Goal: Task Accomplishment & Management: Contribute content

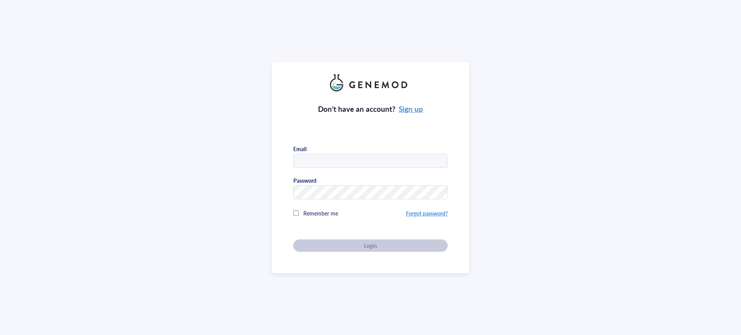
type input "[EMAIL_ADDRESS][DOMAIN_NAME]"
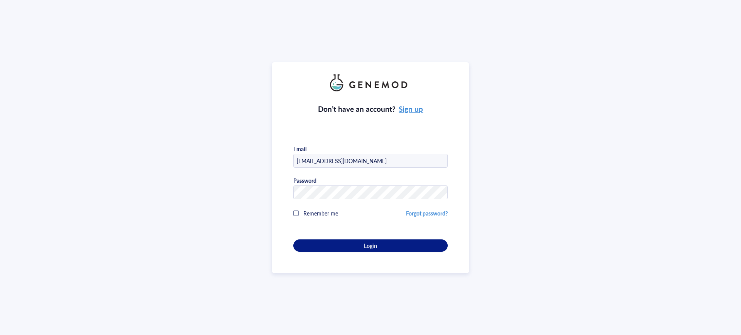
click at [369, 248] on div "Don’t have an account? Sign up Email [EMAIL_ADDRESS][DOMAIN_NAME] Password Reme…" at bounding box center [370, 171] width 154 height 161
click at [365, 243] on span "Login" at bounding box center [370, 245] width 13 height 7
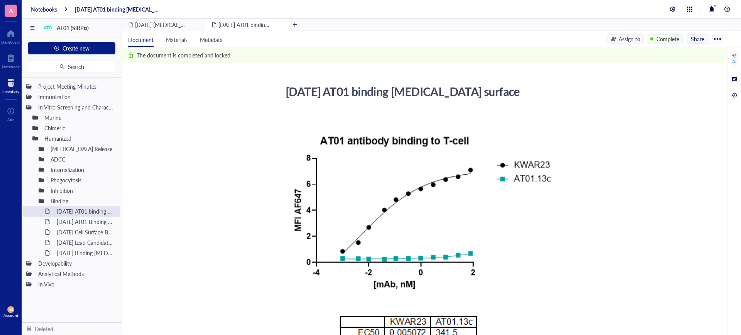
click at [8, 81] on div at bounding box center [10, 83] width 17 height 12
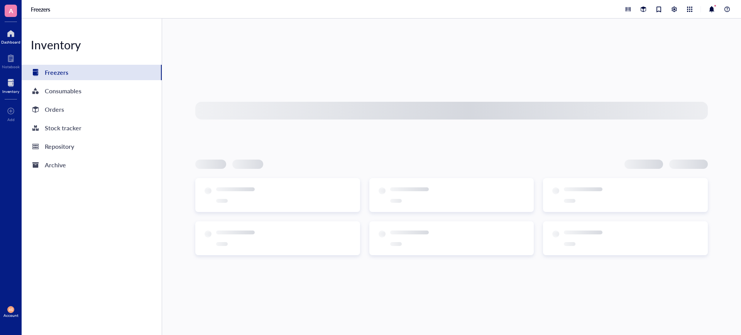
click at [15, 37] on div at bounding box center [10, 33] width 19 height 12
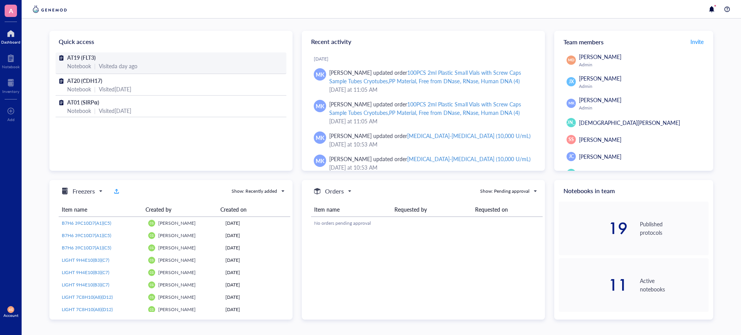
click at [78, 58] on span "AT19 (FLT3)" at bounding box center [81, 58] width 29 height 8
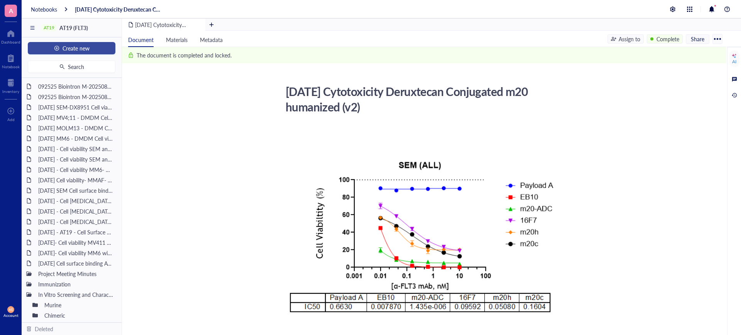
click at [81, 48] on span "Create new" at bounding box center [76, 48] width 27 height 6
click at [61, 62] on div "New file" at bounding box center [52, 63] width 20 height 8
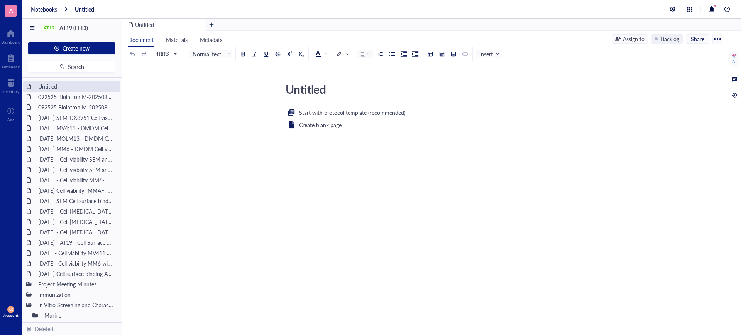
click at [304, 92] on div "Untitled" at bounding box center [419, 88] width 275 height 19
drag, startPoint x: 329, startPoint y: 87, endPoint x: 277, endPoint y: 87, distance: 51.7
click at [277, 87] on div "Untitled Untitled Start with protocol template (recommended) Create blank page ﻿" at bounding box center [422, 168] width 601 height 178
type textarea "[DATE] Cell [MEDICAL_DATA]"
click at [287, 180] on div "Start with protocol template (recommended) Create blank page ﻿" at bounding box center [422, 183] width 275 height 150
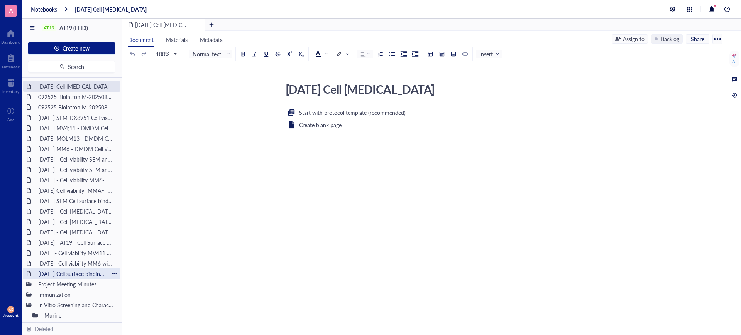
click at [69, 271] on div "[DATE] Cell surface binding AT19 on SEM, RS411 and MV411 cell line" at bounding box center [72, 274] width 74 height 11
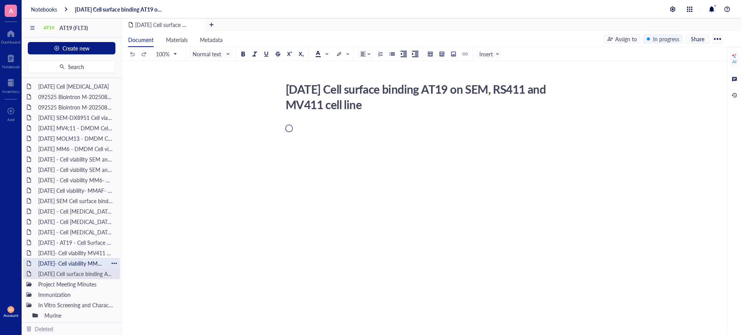
click at [71, 262] on div "[DATE]- Cell viability MM6 with and without IgG Blocking - DX8951" at bounding box center [72, 263] width 74 height 11
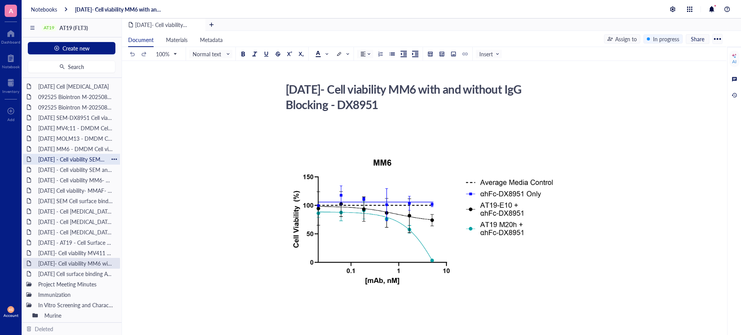
click at [69, 163] on div "[DATE] - Cell viability SEM and RS; 411- DMDM with Fc block (needs to be comple…" at bounding box center [72, 159] width 74 height 11
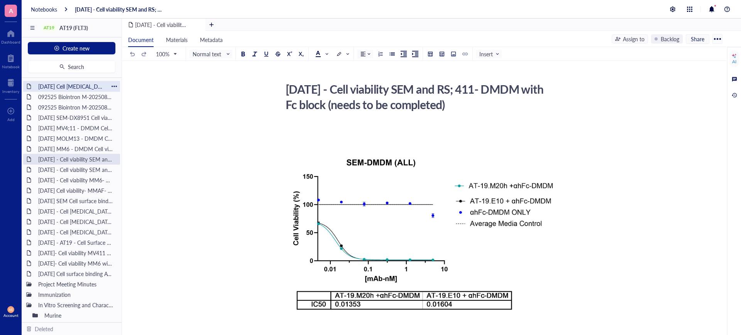
click at [71, 84] on div "[DATE] Cell [MEDICAL_DATA]" at bounding box center [72, 86] width 74 height 11
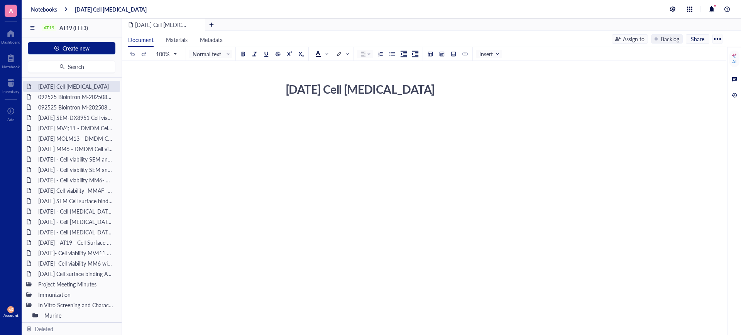
click at [438, 89] on div "[DATE] Cell [MEDICAL_DATA]" at bounding box center [419, 88] width 275 height 19
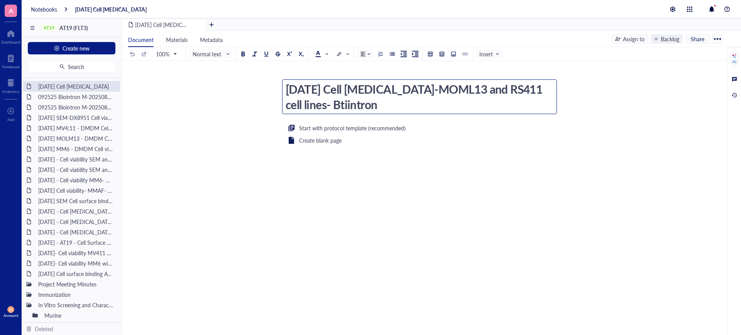
click at [364, 108] on textarea "[DATE] Cell [MEDICAL_DATA]-MOML13 and RS411 cell lines- Btiintron" at bounding box center [419, 97] width 274 height 34
drag, startPoint x: 364, startPoint y: 108, endPoint x: 351, endPoint y: 107, distance: 13.1
click at [351, 107] on textarea "[DATE] Cell [MEDICAL_DATA]-MOML13 and RS411 cell lines- Btiintron" at bounding box center [419, 97] width 274 height 34
click at [344, 104] on textarea "[DATE] Cell [MEDICAL_DATA]-MOML13 and RS411 cell lines- Btiintron" at bounding box center [419, 97] width 274 height 34
click at [342, 104] on textarea "[DATE] Cell [MEDICAL_DATA]-MOML13 and RS411 cell lines- Biintron" at bounding box center [419, 97] width 274 height 34
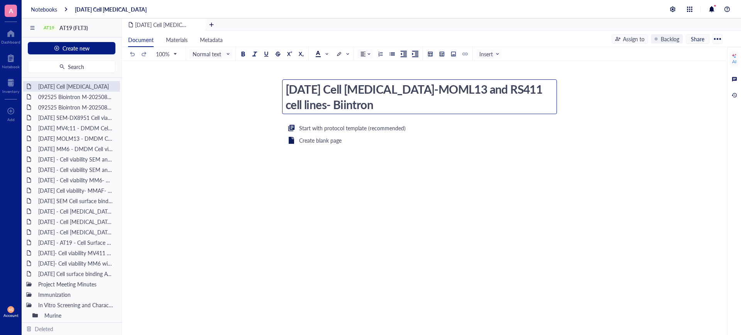
click at [344, 104] on textarea "[DATE] Cell [MEDICAL_DATA]-MOML13 and RS411 cell lines- Biintron" at bounding box center [419, 97] width 274 height 34
click at [386, 105] on textarea "[DATE] Cell [MEDICAL_DATA]-MOML13 and RS411 cell lines- Biointron" at bounding box center [419, 97] width 274 height 34
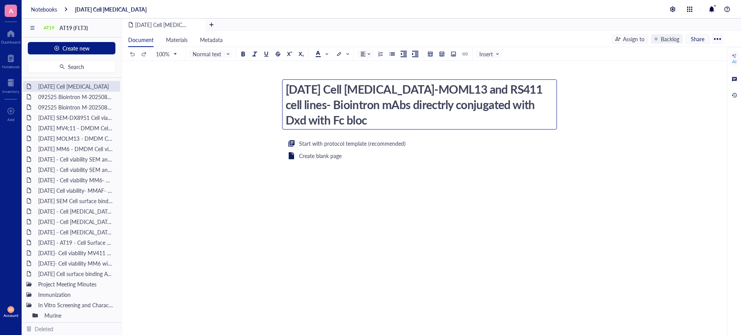
type textarea "[DATE] Cell [MEDICAL_DATA]-MOML13 and RS411 cell lines- Biointron mAbs directrl…"
click at [310, 212] on div "Start with protocol template (recommended) Create blank page ﻿" at bounding box center [422, 214] width 275 height 150
click at [396, 174] on div "Start with protocol template (recommended) Create blank page ﻿" at bounding box center [422, 214] width 275 height 150
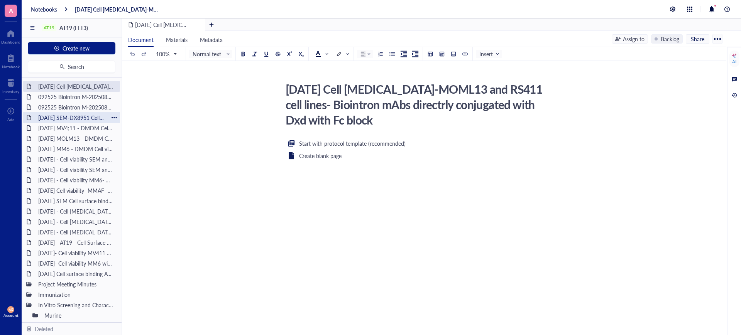
click at [75, 119] on div "[DATE] SEM-DX8951 Cell viability" at bounding box center [72, 117] width 74 height 11
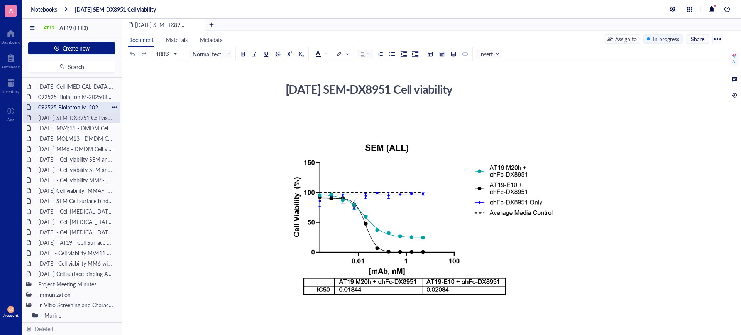
click at [70, 105] on div "092525 Biointron M-202508132759" at bounding box center [72, 107] width 74 height 11
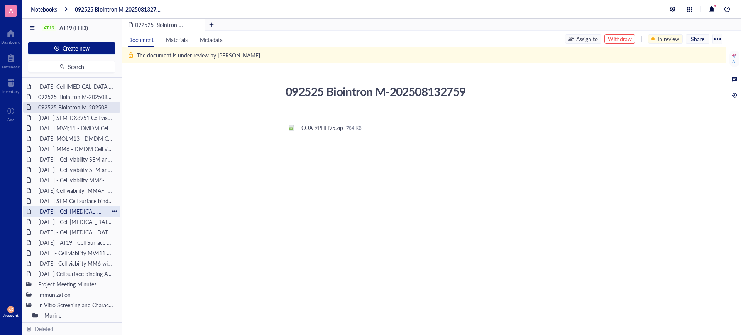
click at [69, 208] on div "[DATE] - Cell [MEDICAL_DATA]- MOLM-13 (AML cell line)" at bounding box center [72, 211] width 74 height 11
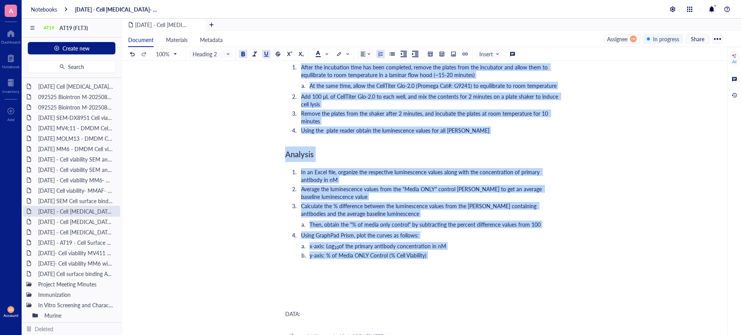
scroll to position [820, 0]
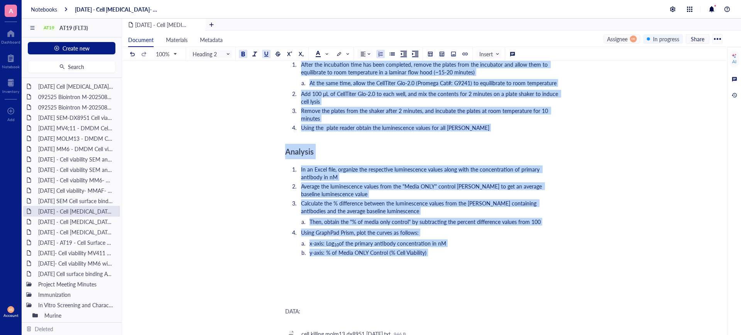
drag, startPoint x: 286, startPoint y: 150, endPoint x: 349, endPoint y: 254, distance: 120.5
copy div "Loremip: Dol sitamet co adip elitseddoe tem in utla etd magnaaliquaen ad MI-28.…"
click at [85, 85] on div "[DATE] Cell [MEDICAL_DATA]-MOML13 and RS411 cell lines- Biointron mAbs directrl…" at bounding box center [72, 86] width 74 height 11
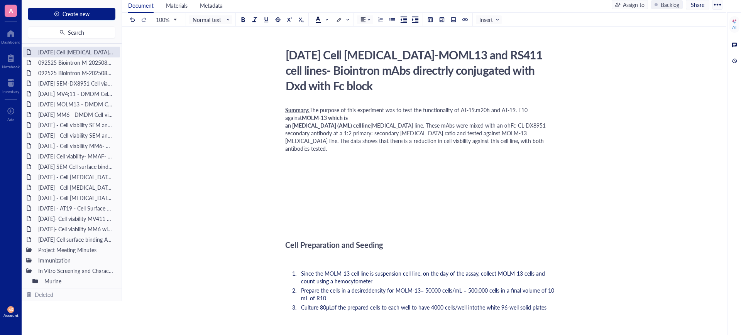
click at [311, 118] on span "MOLM-13 which is an [MEDICAL_DATA] (AML) cell line" at bounding box center [327, 121] width 85 height 15
click at [285, 127] on span "MOLM-13 and RS411 which is an [MEDICAL_DATA] (AML) cell line" at bounding box center [330, 121] width 90 height 15
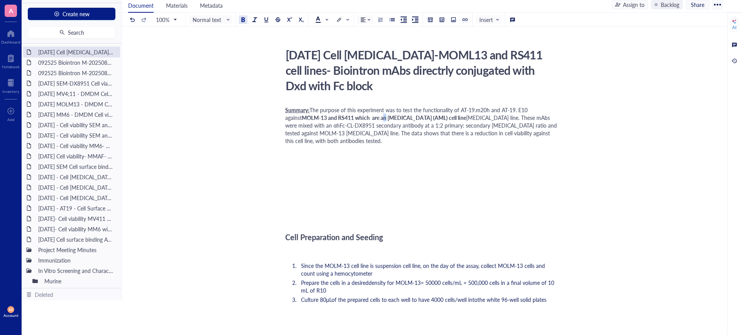
click at [367, 117] on span "MOLM-13 and RS411 which are an [MEDICAL_DATA] (AML) cell line" at bounding box center [384, 118] width 164 height 8
click at [377, 117] on span "MOLM-13 and RS411 which are an [MEDICAL_DATA] (AML) cell line" at bounding box center [384, 118] width 164 height 8
click at [370, 119] on span "MOLM-13 and RS411 which are an [MEDICAL_DATA] (AML) cell line" at bounding box center [384, 118] width 164 height 8
click at [502, 118] on span "[MEDICAL_DATA] line. These mAbs were mixed with an αhFc-CL-DX8951 secondary ant…" at bounding box center [421, 129] width 273 height 31
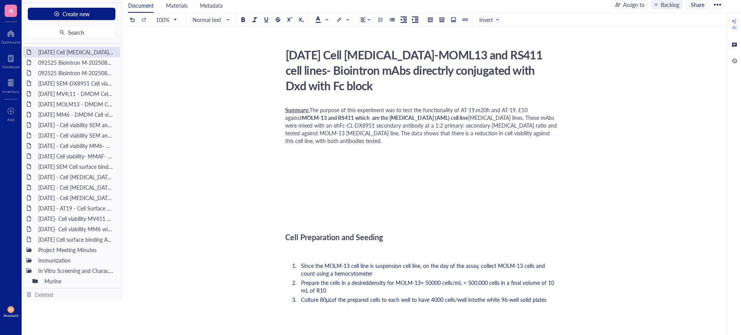
click at [538, 118] on span "[MEDICAL_DATA] lines. These mAbs were mixed with an αhFc-CL-DX8951 secondary an…" at bounding box center [421, 129] width 273 height 31
click at [365, 127] on span "[MEDICAL_DATA] lines. These mAbs are directly conjugated with DXd (in hous Mab)…" at bounding box center [422, 129] width 275 height 31
drag, startPoint x: 387, startPoint y: 125, endPoint x: 379, endPoint y: 124, distance: 9.0
click at [379, 124] on span "[MEDICAL_DATA] lines. These mAbs are directly conjugated with DXd (in house Mab…" at bounding box center [420, 129] width 271 height 31
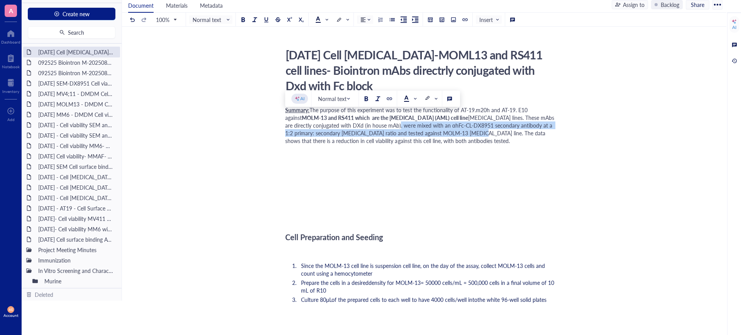
drag, startPoint x: 394, startPoint y: 124, endPoint x: 466, endPoint y: 134, distance: 72.8
click at [466, 134] on span "[MEDICAL_DATA] lines. These mAbs are directly conjugated with DXd (in house mAb…" at bounding box center [420, 129] width 271 height 31
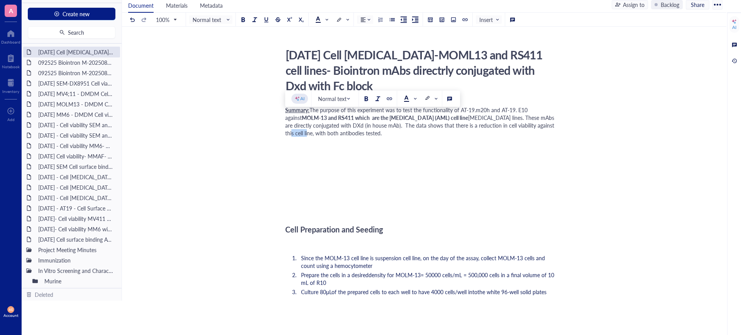
drag, startPoint x: 303, startPoint y: 133, endPoint x: 286, endPoint y: 133, distance: 17.0
click at [286, 133] on span "[MEDICAL_DATA] lines. These mAbs are directly conjugated with DXd (in house mAb…" at bounding box center [420, 125] width 271 height 23
click at [378, 135] on span "[MEDICAL_DATA] lines. These mAbs are directly conjugated with DXd (in house mAb…" at bounding box center [420, 125] width 271 height 23
click at [344, 56] on div "[DATE] Cell [MEDICAL_DATA]-MOML13 and RS411 cell lines- Biointron mAbs directrl…" at bounding box center [419, 70] width 275 height 50
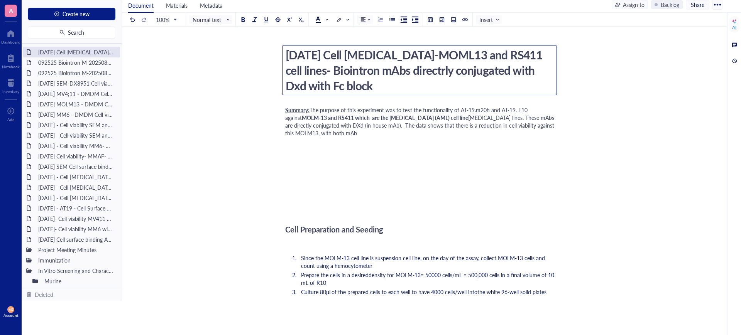
click at [346, 55] on textarea "[DATE] Cell [MEDICAL_DATA]-MOML13 and RS411 cell lines- Biointron mAbs directrl…" at bounding box center [419, 70] width 274 height 49
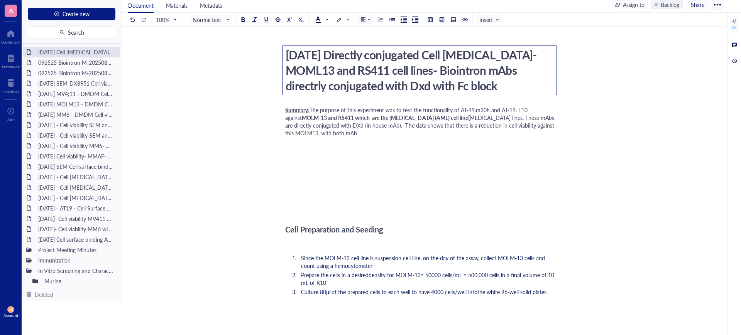
drag, startPoint x: 443, startPoint y: 69, endPoint x: 452, endPoint y: 86, distance: 19.2
click at [452, 86] on textarea "[DATE] Directly conjugated Cell [MEDICAL_DATA]-MOML13 and RS411 cell lines- Bio…" at bounding box center [419, 70] width 274 height 49
click at [528, 90] on textarea "[DATE] Directly conjugated Cell [MEDICAL_DATA]-MOML13 and RS411 cell lines- Bio…" at bounding box center [419, 70] width 274 height 49
click at [441, 56] on textarea "[DATE] Directly conjugated Cell [MEDICAL_DATA]-MOML13 and RS411 cell lines- Bio…" at bounding box center [419, 70] width 274 height 49
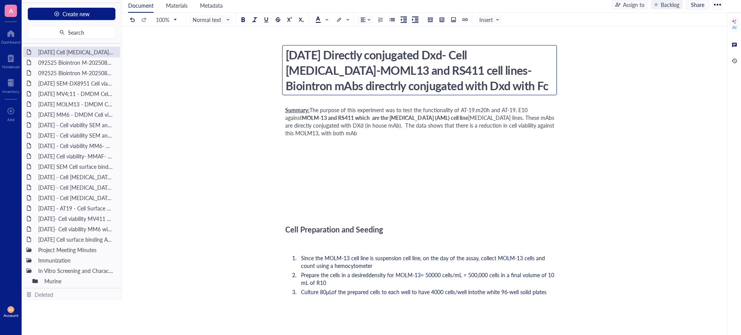
click at [463, 56] on textarea "[DATE] Directly conjugated Dxd- Cell [MEDICAL_DATA]-MOML13 and RS411 cell lines…" at bounding box center [419, 70] width 274 height 49
type textarea "[DATE] Directly conjugated Dxd - Cell [MEDICAL_DATA]-MOML13 and RS411 cell line…"
click at [347, 133] on span "[MEDICAL_DATA] lines. These mAbs are directly conjugated with DXd (in house mAb…" at bounding box center [420, 125] width 271 height 23
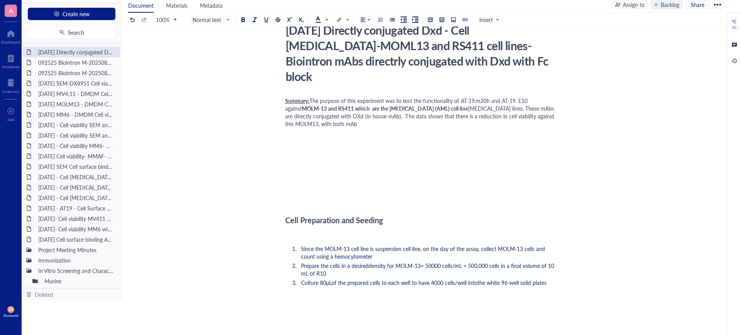
scroll to position [48, 0]
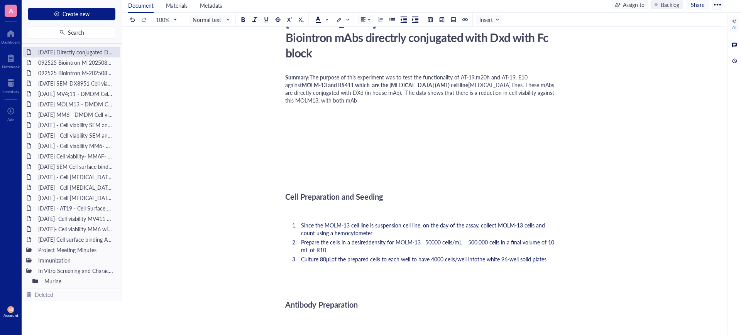
click at [347, 85] on span "[MEDICAL_DATA] lines. These mAbs are directly conjugated with DXd (in house mAb…" at bounding box center [420, 92] width 271 height 23
click at [346, 85] on span "[MEDICAL_DATA] lines. These mAbs are directly conjugated with DXd (in house mAb…" at bounding box center [420, 92] width 271 height 23
click at [489, 73] on span "The purpose of this experiment was to test the functionality of AT-19.m20h and …" at bounding box center [407, 80] width 244 height 15
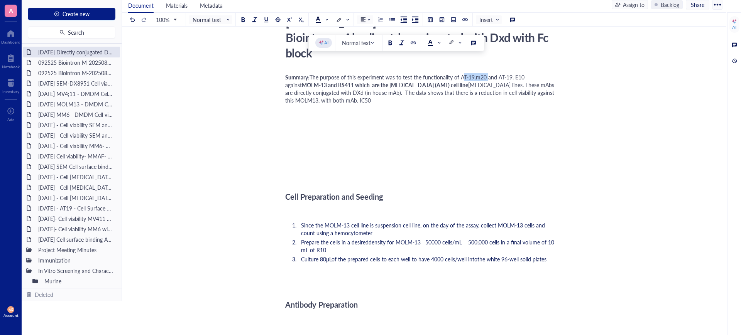
drag, startPoint x: 485, startPoint y: 60, endPoint x: 460, endPoint y: 63, distance: 25.3
click at [460, 73] on span "The purpose of this experiment was to test the functionality of AT-19.m20 and A…" at bounding box center [405, 80] width 241 height 15
copy span "AT-19.m20"
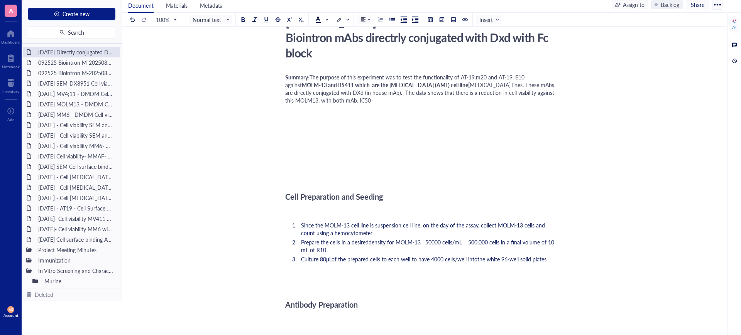
click at [362, 86] on span "[MEDICAL_DATA] lines. These mAbs are directly conjugated with DXd (in house mAb…" at bounding box center [420, 92] width 271 height 23
click at [363, 86] on span "[MEDICAL_DATA] lines. These mAbs are directly conjugated with DXd (in house mAb…" at bounding box center [420, 92] width 271 height 23
click at [394, 84] on span "[MEDICAL_DATA] lines. These mAbs are directly conjugated with DXd (in house mAb…" at bounding box center [420, 92] width 271 height 23
click at [436, 85] on span "[MEDICAL_DATA] lines. These mAbs are directly conjugated with DXd (in house mAb…" at bounding box center [420, 92] width 271 height 23
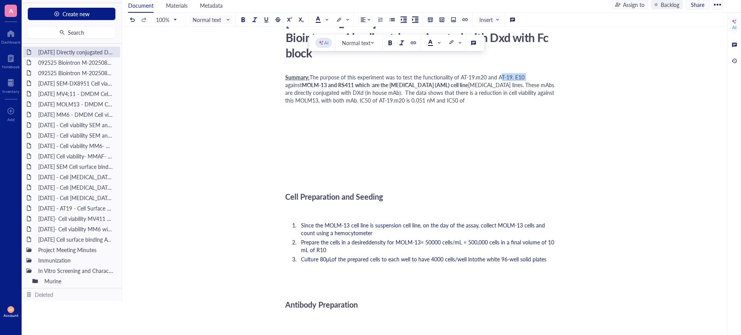
drag, startPoint x: 497, startPoint y: 62, endPoint x: 523, endPoint y: 60, distance: 26.0
click at [523, 73] on span "The purpose of this experiment was to test the functionality of AT-19.m20 and A…" at bounding box center [405, 80] width 241 height 15
copy span "AT-19. E10"
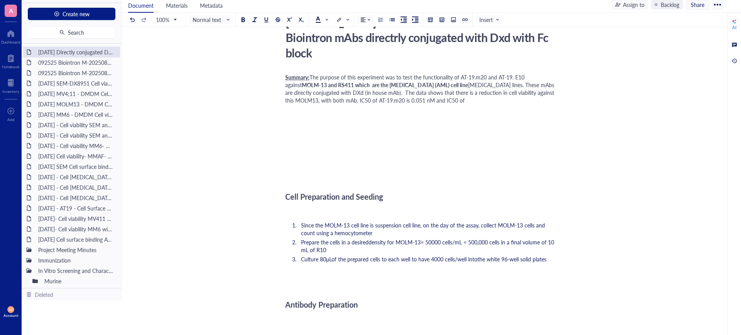
click at [458, 85] on div "Summary: The purpose of this experiment was to test the functionality of AT-19.…" at bounding box center [422, 88] width 275 height 31
drag, startPoint x: 513, startPoint y: 85, endPoint x: 506, endPoint y: 85, distance: 7.4
click at [506, 85] on span "[MEDICAL_DATA] lines. These mAbs are directly conjugated with DXd (in house mAb…" at bounding box center [420, 92] width 271 height 23
click at [521, 86] on div "Summary: The purpose of this experiment was to test the functionality of AT-19.…" at bounding box center [422, 88] width 275 height 31
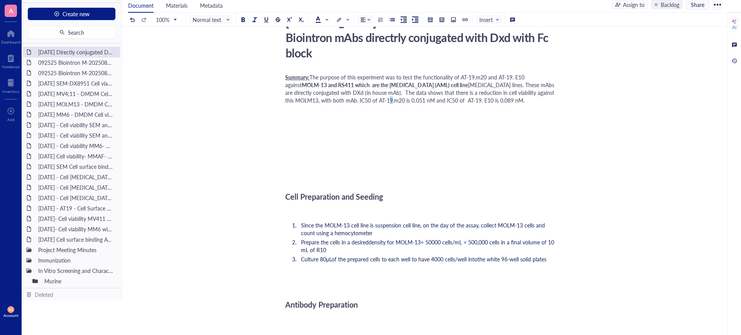
click at [384, 84] on span "[MEDICAL_DATA] lines. These mAbs are directly conjugated with DXd (in house mAb…" at bounding box center [420, 92] width 271 height 23
click at [527, 81] on span "[MEDICAL_DATA] lines. These mAbs are directly conjugated with DXd (in house mAb…" at bounding box center [420, 92] width 271 height 23
click at [521, 87] on div "Summary: The purpose of this experiment was to test the functionality of AT-19.…" at bounding box center [422, 88] width 275 height 31
click at [533, 85] on span "[MEDICAL_DATA] lines. These mAbs are directly conjugated with DXd (in house mAb…" at bounding box center [420, 92] width 271 height 23
click at [541, 85] on span "[MEDICAL_DATA] lines. These mAbs are directly conjugated with DXd (in house mAb…" at bounding box center [420, 92] width 271 height 23
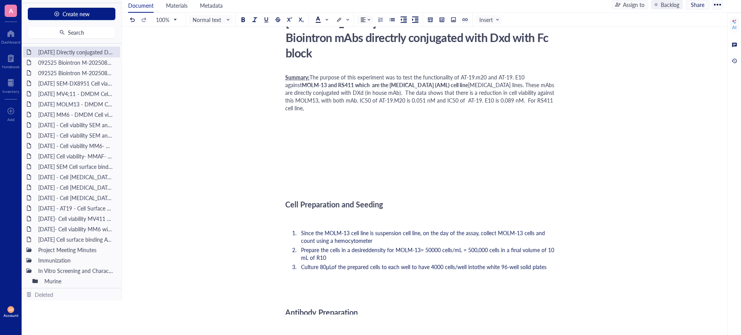
drag, startPoint x: 556, startPoint y: 83, endPoint x: 555, endPoint y: 92, distance: 8.7
click at [556, 84] on div "Summary: The purpose of this experiment was to test the functionality of AT-19.…" at bounding box center [422, 92] width 275 height 39
click at [298, 96] on div "Summary: The purpose of this experiment was to test the functionality of AT-19.…" at bounding box center [422, 92] width 275 height 39
click at [477, 73] on span "The purpose of this experiment was to test the functionality of AT-19.m20 and A…" at bounding box center [405, 80] width 241 height 15
click at [487, 73] on span "The purpose of this experiment was to test the functionality of AT-19.M20 and A…" at bounding box center [405, 80] width 241 height 15
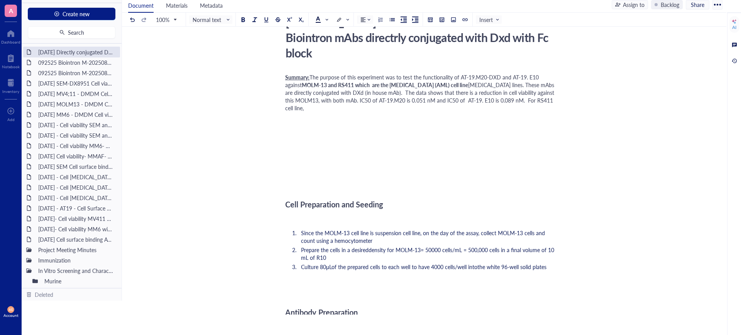
click at [539, 73] on span "The purpose of this experiment was to test the functionality of AT-19.M20-DXD a…" at bounding box center [412, 80] width 255 height 15
drag, startPoint x: 293, startPoint y: 85, endPoint x: 284, endPoint y: 85, distance: 8.9
click at [347, 86] on span "[MEDICAL_DATA] lines. These mAbs are directly conjugated with DXd (in house mAb…" at bounding box center [421, 96] width 272 height 31
click at [301, 95] on div "Summary: The purpose of this experiment was to test the functionality of AT-19.…" at bounding box center [422, 92] width 275 height 39
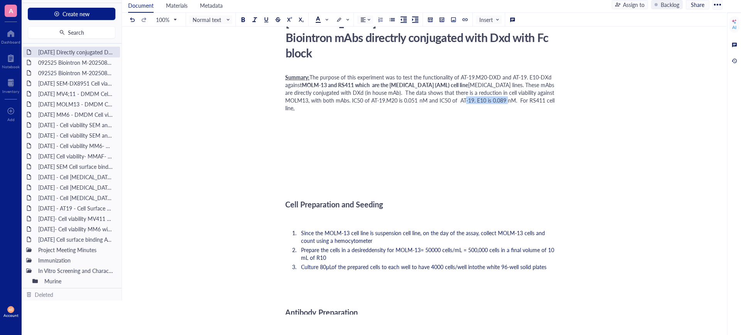
drag, startPoint x: 514, startPoint y: 85, endPoint x: 471, endPoint y: 85, distance: 43.6
click at [471, 85] on span "[MEDICAL_DATA] lines. These mAbs are directly conjugated with DXd (in house mAb…" at bounding box center [421, 96] width 272 height 31
click at [474, 115] on div "﻿" at bounding box center [422, 119] width 275 height 8
drag, startPoint x: 484, startPoint y: 85, endPoint x: 458, endPoint y: 83, distance: 25.9
click at [458, 83] on span "[MEDICAL_DATA] lines. These mAbs are directly conjugated with DXd (in house mAb…" at bounding box center [421, 96] width 272 height 31
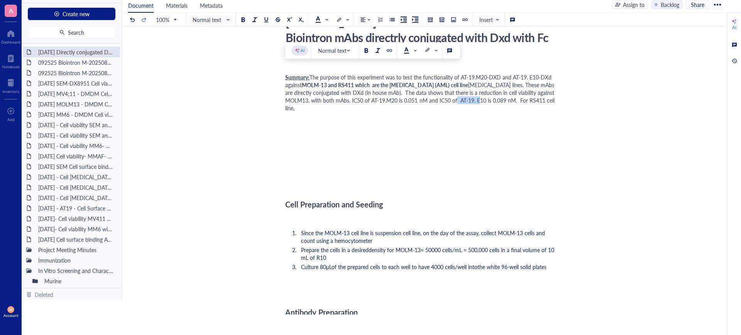
copy span "AT-19. E10"
click at [301, 93] on div "Summary: The purpose of this experiment was to test the functionality of AT-19.…" at bounding box center [422, 92] width 275 height 39
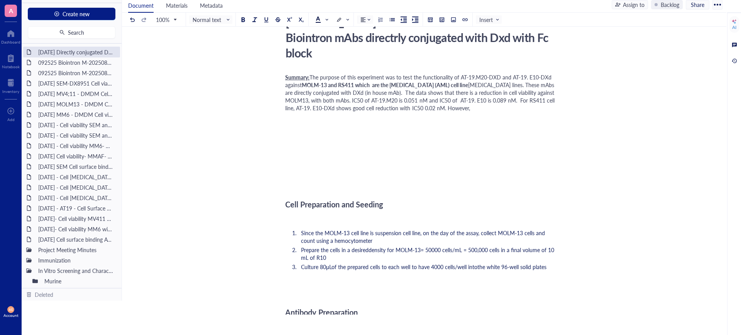
click at [397, 85] on span "[MEDICAL_DATA] lines. These mAbs are directly conjugated with DXd (in house mAb…" at bounding box center [421, 96] width 272 height 31
click at [499, 85] on span "[MEDICAL_DATA] lines. These mAbs are directly conjugated with DXd (in house mAb…" at bounding box center [423, 96] width 276 height 31
drag, startPoint x: 485, startPoint y: 68, endPoint x: 303, endPoint y: 68, distance: 181.7
click at [303, 73] on div "Summary: The purpose of this experiment was to test the functionality of AT-19.…" at bounding box center [422, 92] width 275 height 39
click at [386, 49] on div at bounding box center [384, 50] width 5 height 5
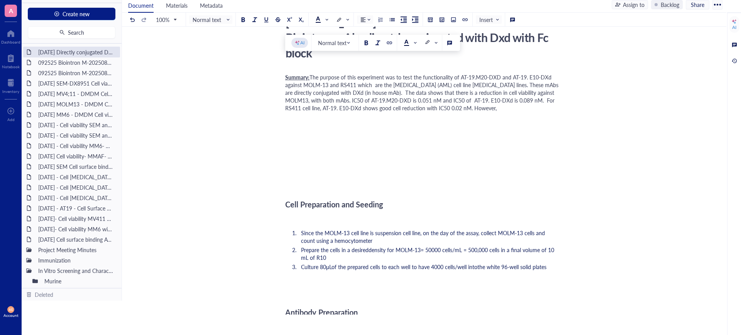
click at [416, 126] on div "﻿" at bounding box center [422, 130] width 275 height 8
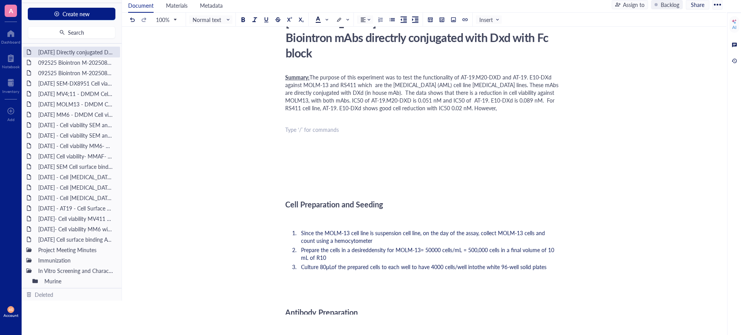
click at [346, 73] on span "The purpose of this experiment was to test the functionality of AT-19.M20-DXD a…" at bounding box center [422, 92] width 275 height 39
click at [407, 85] on span "The purpose of this experiment was to test the functionality of AT-19.M20-DXD a…" at bounding box center [422, 92] width 275 height 39
click at [497, 73] on span "The purpose of this experiment was to test the functionality of AT-19.M20-DXD a…" at bounding box center [422, 92] width 275 height 39
click at [497, 93] on span "The purpose of this experiment was to test the functionality of AT-19.M20-DXd a…" at bounding box center [422, 92] width 275 height 39
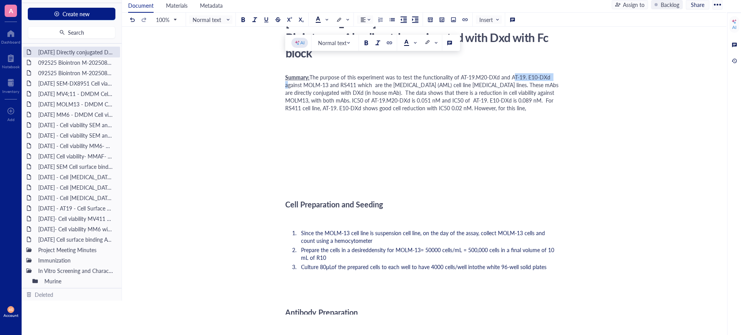
drag, startPoint x: 549, startPoint y: 61, endPoint x: 511, endPoint y: 63, distance: 37.9
click at [511, 73] on span "The purpose of this experiment was to test the functionality of AT-19.M20-DXd a…" at bounding box center [422, 92] width 275 height 39
copy span "AT-19. E10-DXd"
click at [529, 92] on div "Summary: The purpose of this experiment was to test the functionality of AT-19.…" at bounding box center [422, 92] width 275 height 39
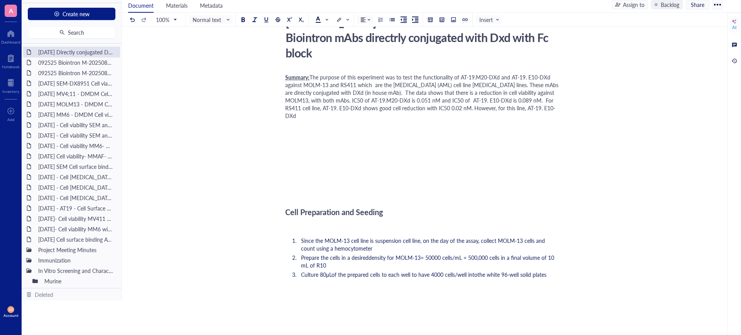
click at [296, 100] on span "The purpose of this experiment was to test the functionality of AT-19.M20-DXd a…" at bounding box center [422, 96] width 275 height 46
click at [295, 100] on span "The purpose of this experiment was to test the functionality of AT-19.M20-DXd a…" at bounding box center [422, 96] width 275 height 46
click at [311, 100] on span "The purpose of this experiment was to test the functionality of AT-19.M20-DXd a…" at bounding box center [422, 96] width 275 height 46
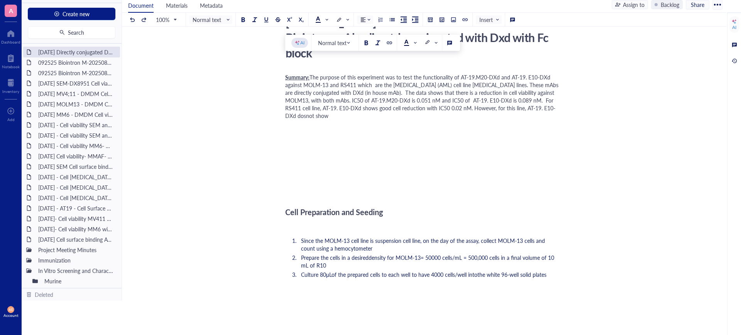
click at [311, 98] on span "The purpose of this experiment was to test the functionality of AT-19.M20-DXd a…" at bounding box center [422, 96] width 275 height 46
click at [315, 99] on span "The purpose of this experiment was to test the functionality of AT-19.M20-DXd a…" at bounding box center [422, 96] width 275 height 46
click at [329, 101] on span "The purpose of this experiment was to test the functionality of AT-19.M20-DXd a…" at bounding box center [422, 96] width 275 height 46
click at [328, 100] on span "The purpose of this experiment was to test the functionality of AT-19.M20-DXd a…" at bounding box center [422, 96] width 275 height 46
click at [329, 100] on span "The purpose of this experiment was to test the functionality of AT-19.M20-DXd a…" at bounding box center [422, 96] width 275 height 46
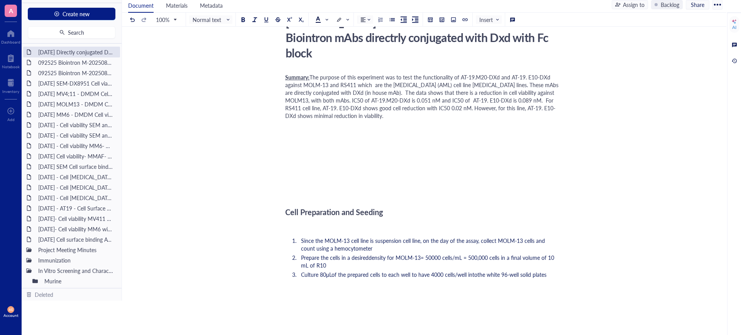
click at [381, 100] on span "The purpose of this experiment was to test the functionality of AT-19.M20-DXd a…" at bounding box center [422, 96] width 275 height 46
click at [392, 99] on span "The purpose of this experiment was to test the functionality of AT-19.M20-DXd a…" at bounding box center [422, 96] width 275 height 46
click at [391, 99] on span "The purpose of this experiment was to test the functionality of AT-19.M20-DXd a…" at bounding box center [422, 96] width 275 height 46
click at [419, 101] on div "Summary: The purpose of this experiment was to test the functionality of AT-19.…" at bounding box center [422, 96] width 275 height 46
click at [407, 155] on div "﻿" at bounding box center [422, 159] width 275 height 8
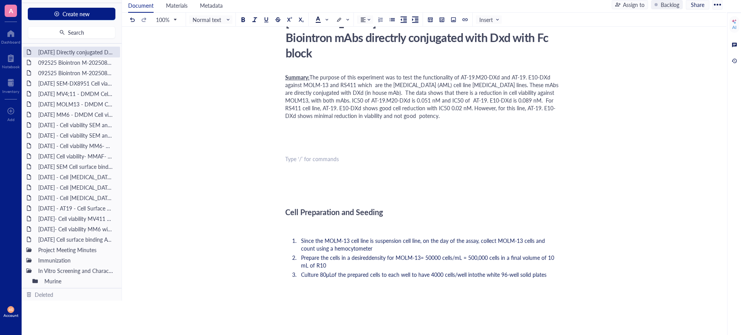
click at [446, 155] on div "﻿ Type ‘/’ for commands" at bounding box center [422, 159] width 275 height 8
click at [424, 155] on div "﻿ Type ‘/’ for commands" at bounding box center [422, 159] width 275 height 8
click at [338, 155] on div "﻿" at bounding box center [422, 159] width 275 height 8
click at [447, 123] on div "﻿" at bounding box center [422, 127] width 275 height 8
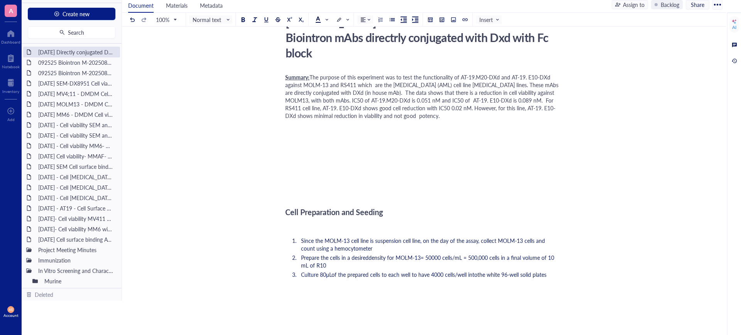
click at [442, 103] on div "Summary: The purpose of this experiment was to test the functionality of AT-19.…" at bounding box center [422, 96] width 275 height 46
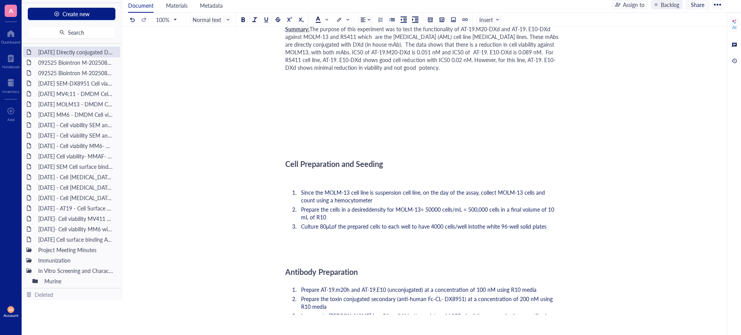
click at [350, 189] on span "Since the MOLM-13 cell line is suspension cell line, on the day of the assay, c…" at bounding box center [423, 196] width 245 height 15
click at [395, 189] on span "Since the MOLM-13 and RS411 cell line is suspension cell line, on the day of th…" at bounding box center [426, 196] width 251 height 15
drag, startPoint x: 404, startPoint y: 178, endPoint x: 399, endPoint y: 177, distance: 4.3
click at [399, 189] on span "Since the MOLM-13 and RS411 cell lines is suspension cell line, on the day of t…" at bounding box center [428, 196] width 254 height 15
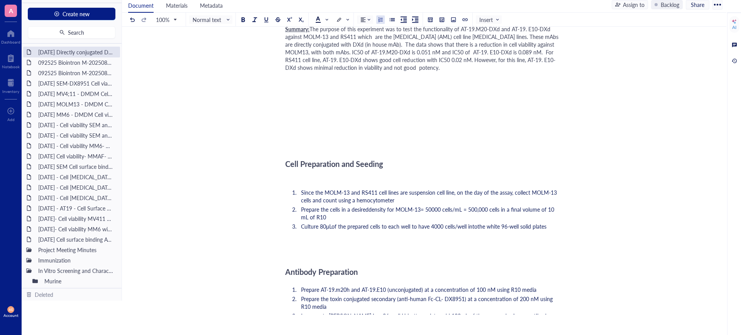
click at [453, 189] on span "Since the MOLM-13 and RS411 cell lines are suspension cell line, on the day of …" at bounding box center [429, 196] width 257 height 15
click at [559, 189] on span "Since the MOLM-13 and RS411 cell lines are suspension cell lines, on the day of…" at bounding box center [431, 196] width 260 height 15
click at [421, 189] on li "Since the MOLM-13 and RS411 cell lines are suspension cell lines, on the day of…" at bounding box center [429, 196] width 262 height 15
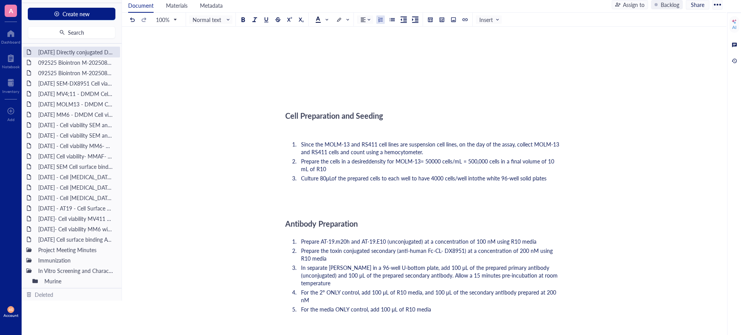
scroll to position [193, 0]
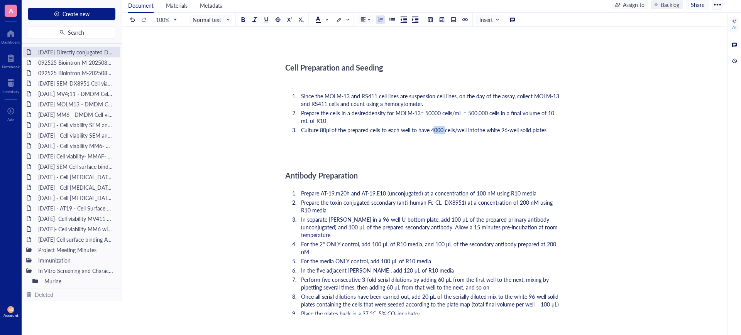
drag, startPoint x: 447, startPoint y: 115, endPoint x: 435, endPoint y: 114, distance: 11.6
click at [435, 126] on span "of the prepared cells to each well to have 4000 cells/well into" at bounding box center [404, 130] width 146 height 8
click at [433, 151] on div "﻿ Type ‘/’ for commands" at bounding box center [422, 155] width 275 height 8
click at [442, 109] on span "density for MOLM-13= 50000 cells/mL = 500,000 cells in a final volume of 10 mL …" at bounding box center [428, 116] width 255 height 15
click at [441, 109] on span "density for MOLM-13= 50000 cells/mL = 500,000 cells in a final volume of 10 mL …" at bounding box center [428, 116] width 255 height 15
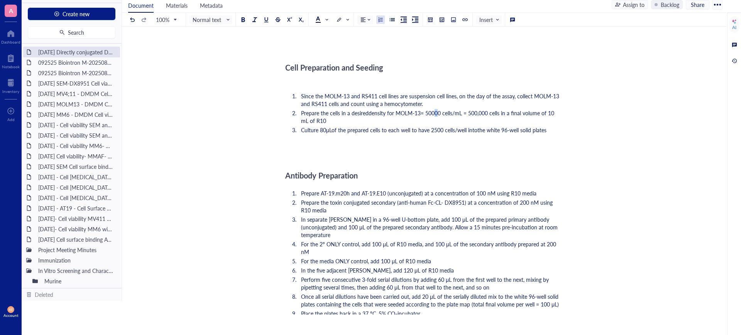
click at [436, 109] on span "density for MOLM-13= 50000 cells/mL = 500,000 cells in a final volume of 10 mL …" at bounding box center [428, 116] width 255 height 15
click at [441, 109] on span "density for MOLM-13= 50000 cells/mL = 500,000 cells in a final volume of 10 mL …" at bounding box center [428, 116] width 255 height 15
click at [421, 109] on span "density for MOLM-13= 50000 cells/mL = 500,000 cells in a final volume of 10 mL …" at bounding box center [428, 116] width 255 height 15
click at [418, 109] on span "density for MOLM-13 and RS411 = 50000 cells/mL = 500,000 cells in a final volum…" at bounding box center [426, 116] width 251 height 15
click at [417, 109] on span "density for MOLM-13 and RS411 = 50000 cells/mL = 500,000 cells in a final volum…" at bounding box center [426, 116] width 251 height 15
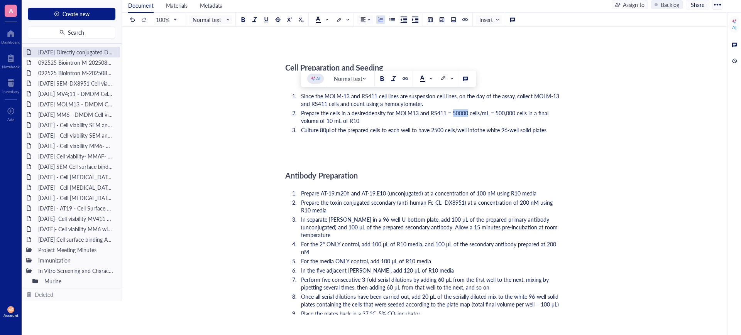
drag, startPoint x: 468, startPoint y: 97, endPoint x: 453, endPoint y: 98, distance: 15.8
click at [453, 109] on span "density for MOLM13 and RS411 = 50000 cells/mL = 500,000 cells in a final volume…" at bounding box center [425, 116] width 249 height 15
drag, startPoint x: 516, startPoint y: 97, endPoint x: 497, endPoint y: 96, distance: 19.3
click at [497, 109] on span "density for MOLM13 and RS411 = 31250 cells/mL = 500,000 cells in a final volume…" at bounding box center [425, 116] width 249 height 15
click at [393, 151] on div "﻿" at bounding box center [422, 155] width 275 height 8
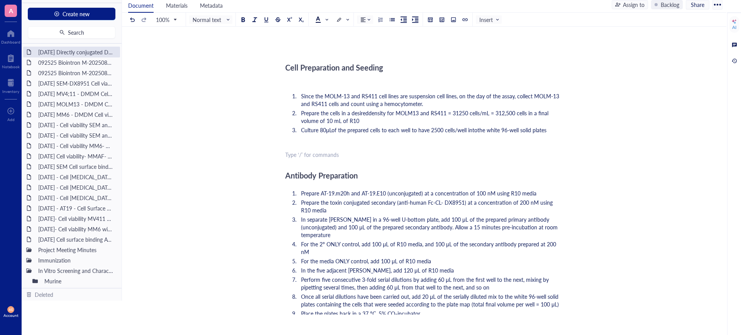
scroll to position [289, 0]
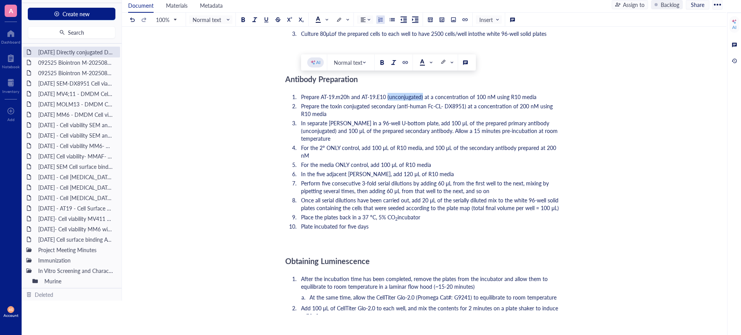
drag, startPoint x: 423, startPoint y: 81, endPoint x: 388, endPoint y: 81, distance: 35.1
click at [388, 93] on span "Prepare AT-19.m20h and AT-19.E10 (unconjugated) at a concentration of 100 nM us…" at bounding box center [418, 97] width 235 height 8
click at [336, 93] on span "Prepare AT-19.m20h and AT-19.E10 at a concentration of 100 nM using R10 media" at bounding box center [401, 97] width 200 height 8
click at [350, 93] on span "Prepare AT-19.M20h and AT-19.E10 at a concentration of 100 nM using R10 media" at bounding box center [401, 97] width 200 height 8
click at [397, 93] on span "Prepare AT-19.M20_DXd and AT-19.E10 at a concentration of 100 nM using R10 media" at bounding box center [406, 97] width 210 height 8
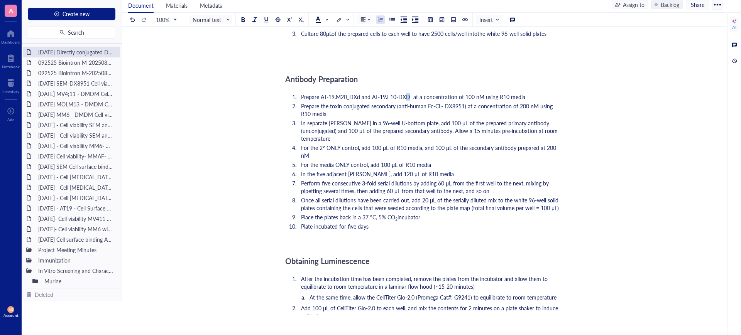
click at [408, 93] on span "Prepare AT-19.M20_DXd and AT-19.E10-DXD at a concentration of 100 nM using R10 …" at bounding box center [413, 97] width 224 height 8
drag, startPoint x: 470, startPoint y: 81, endPoint x: 463, endPoint y: 79, distance: 8.0
click at [463, 93] on span "Prepare AT-19.M20_DXd and AT-19.E10-DXd at a concentration of 100 nM using R10 …" at bounding box center [412, 97] width 223 height 8
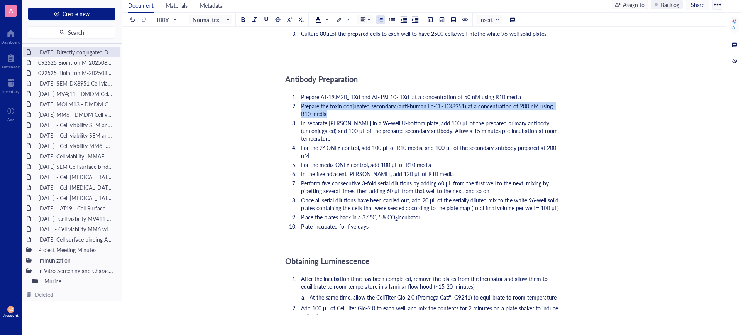
drag, startPoint x: 316, startPoint y: 98, endPoint x: 301, endPoint y: 92, distance: 16.3
click at [301, 102] on li "Prepare the toxin conjugated secondary (anti-human Fc-CL- DX8951) at a concentr…" at bounding box center [429, 109] width 262 height 15
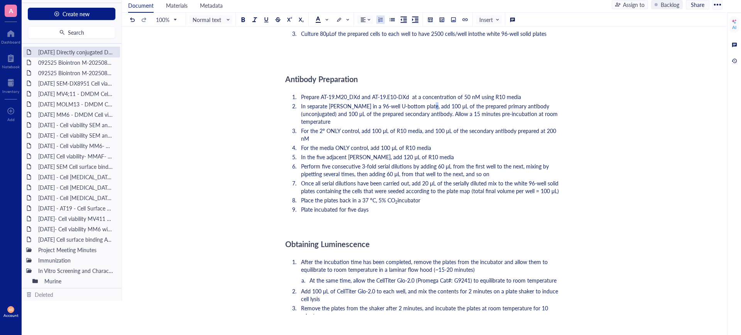
click at [423, 102] on span "In separate [PERSON_NAME] in a 96-well U-bottom plate, add 100 μL of the prepar…" at bounding box center [430, 113] width 258 height 23
drag, startPoint x: 429, startPoint y: 90, endPoint x: 421, endPoint y: 90, distance: 8.9
click at [421, 102] on span "In separate [PERSON_NAME] in a 96-well U-bottom plate, add 100 μL of the prepar…" at bounding box center [430, 113] width 258 height 23
drag, startPoint x: 555, startPoint y: 91, endPoint x: 517, endPoint y: 91, distance: 38.2
click at [517, 102] on li "In separate [PERSON_NAME] in a 96-well U-bottom plate, add 200 μL of the prepar…" at bounding box center [429, 113] width 262 height 23
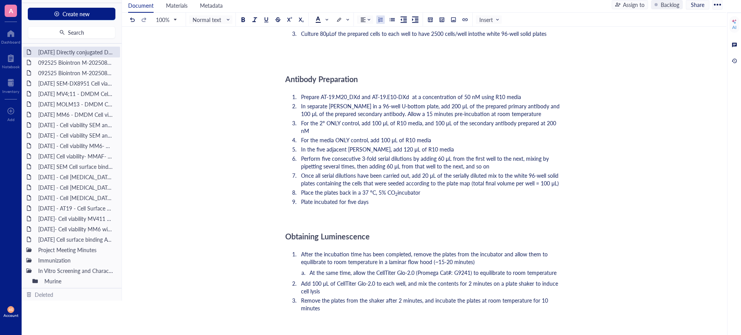
drag, startPoint x: 562, startPoint y: 91, endPoint x: 528, endPoint y: 90, distance: 33.6
click at [528, 90] on div "[DATE] Directly conjugated Dxd - Cell [MEDICAL_DATA]-MOML13 and RS411 cell line…" at bounding box center [422, 179] width 601 height 847
drag, startPoint x: 562, startPoint y: 91, endPoint x: 531, endPoint y: 91, distance: 30.9
click at [531, 91] on div "[DATE] Directly conjugated Dxd - Cell [MEDICAL_DATA]-MOML13 and RS411 cell line…" at bounding box center [422, 179] width 601 height 847
drag, startPoint x: 523, startPoint y: 91, endPoint x: 560, endPoint y: 91, distance: 37.4
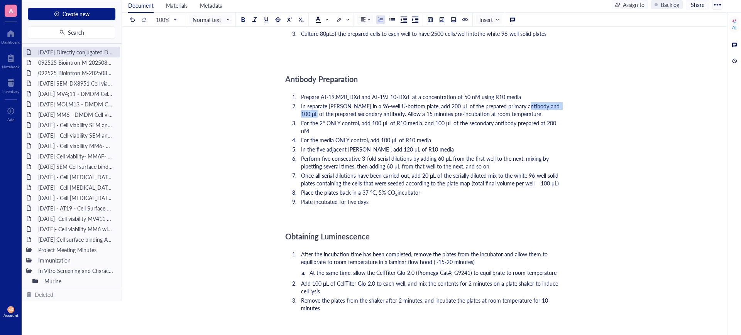
click at [560, 102] on span "In separate [PERSON_NAME] in a 96-well U-bottom plate, add 200 μL of the prepar…" at bounding box center [431, 109] width 260 height 15
drag, startPoint x: 518, startPoint y: 91, endPoint x: 523, endPoint y: 96, distance: 7.9
click at [523, 102] on li "In separate [PERSON_NAME] in a 96-well U-bottom plate, add 200 μL of the prepar…" at bounding box center [429, 109] width 262 height 15
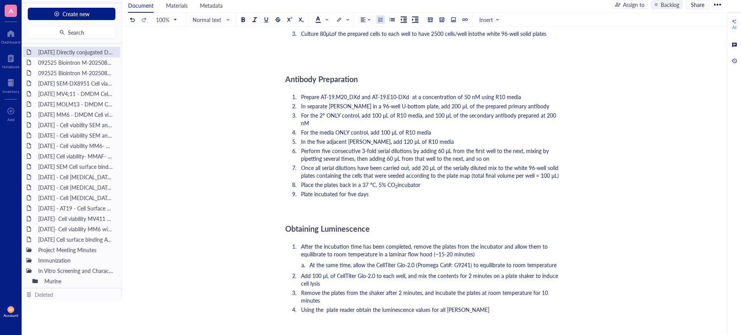
click at [493, 102] on span "In separate [PERSON_NAME] in a 96-well U-bottom plate, add 200 μL of the prepar…" at bounding box center [425, 106] width 248 height 8
click at [513, 102] on span "In separate [PERSON_NAME] in a 96-well U-bottom plate, add 200 μL of the prepar…" at bounding box center [425, 106] width 248 height 8
drag, startPoint x: 517, startPoint y: 90, endPoint x: 474, endPoint y: 91, distance: 42.8
click at [474, 102] on li "In separate [PERSON_NAME] in a 96-well U-bottom plate, add 200 μL of the prepar…" at bounding box center [429, 106] width 262 height 8
drag, startPoint x: 314, startPoint y: 109, endPoint x: 303, endPoint y: 101, distance: 14.4
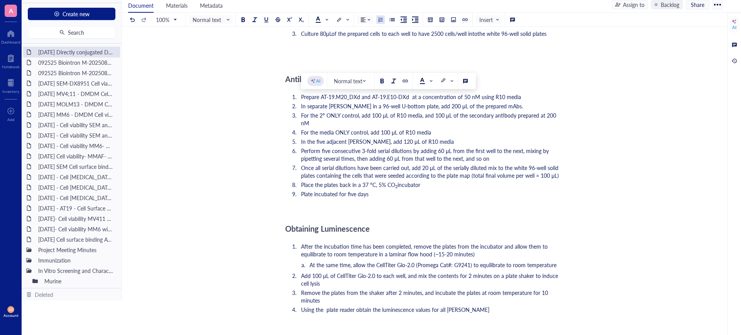
click at [303, 112] on li "For the 2º ONLY control, add 100 μL of R10 media, and 100 μL of the secondary a…" at bounding box center [429, 119] width 262 height 15
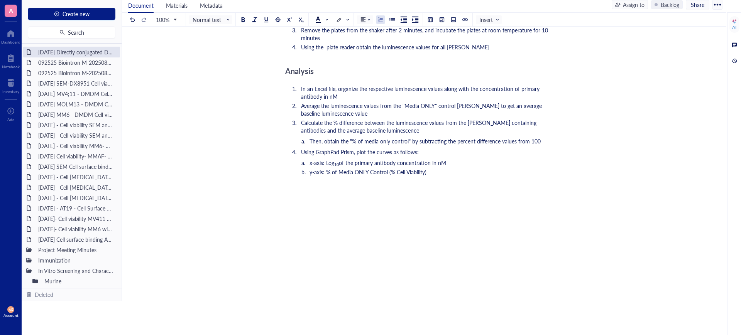
scroll to position [537, 0]
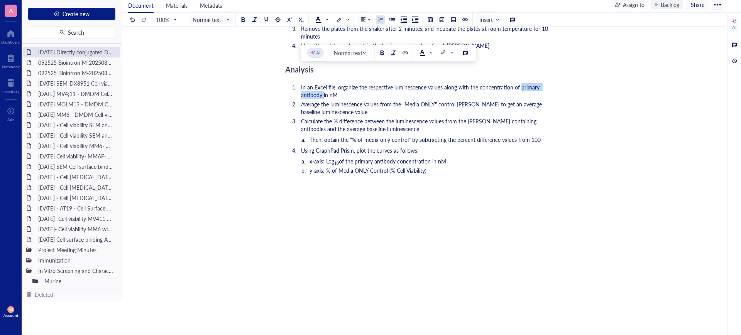
drag, startPoint x: 560, startPoint y: 73, endPoint x: 519, endPoint y: 73, distance: 40.1
click at [519, 83] on span "In an Excel file, organize the respective luminescence values along with the co…" at bounding box center [421, 90] width 240 height 15
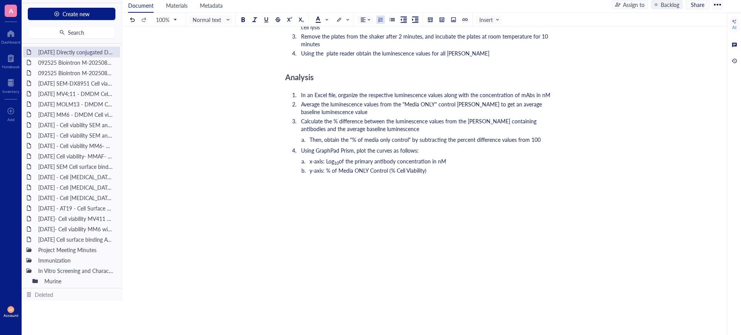
click at [460, 100] on span "Average the luminescence values from the "Media ONLY" control [PERSON_NAME] to …" at bounding box center [422, 107] width 242 height 15
click at [479, 100] on span "Average the luminescence values from the "Media ONLY" control [PERSON_NAME] to …" at bounding box center [422, 107] width 242 height 15
click at [531, 100] on span "Average the luminescence values from the "Media ONLY" control [PERSON_NAME] to …" at bounding box center [422, 107] width 242 height 15
click at [513, 100] on li "Average the luminescence values from the "Media ONLY" control [PERSON_NAME] to …" at bounding box center [429, 107] width 262 height 15
click at [388, 100] on span "Average the luminescence values from the "Media ONLY" control [PERSON_NAME] to …" at bounding box center [422, 107] width 242 height 15
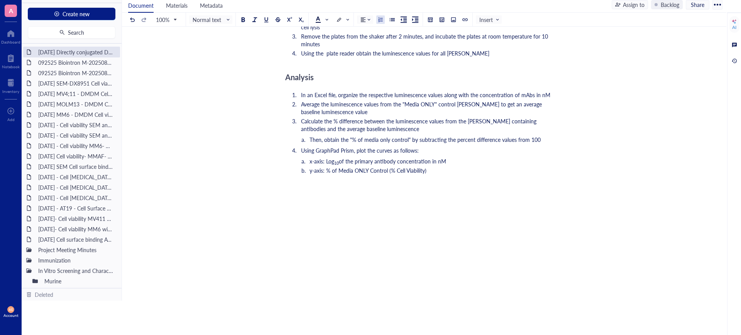
click at [348, 100] on li "Average the luminescence values from the "Media ONLY" control [PERSON_NAME] to …" at bounding box center [429, 107] width 262 height 15
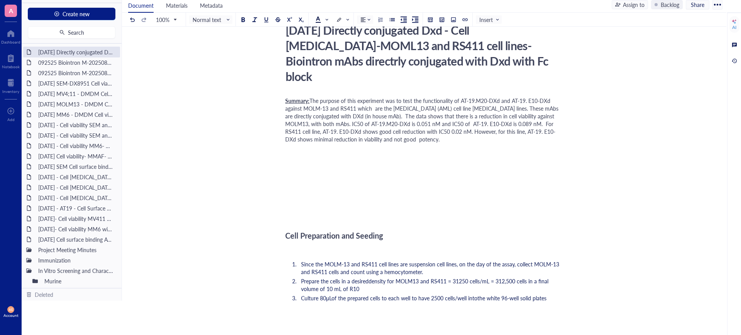
scroll to position [0, 0]
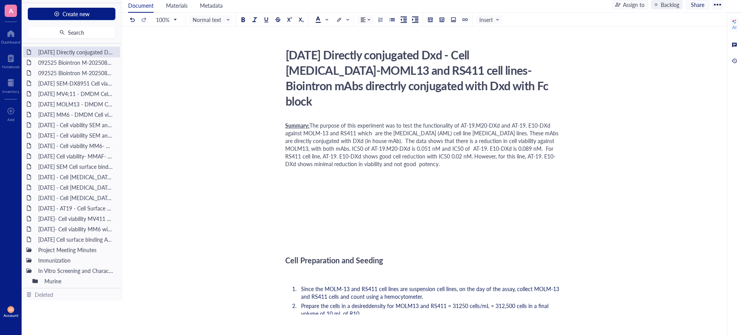
drag, startPoint x: 279, startPoint y: 224, endPoint x: 287, endPoint y: 215, distance: 12.6
click at [288, 225] on div "﻿ Type ‘/’ for commands" at bounding box center [422, 229] width 275 height 8
click at [375, 122] on span "The purpose of this experiment was to test the functionality of AT-19.M20-DXd a…" at bounding box center [422, 145] width 275 height 46
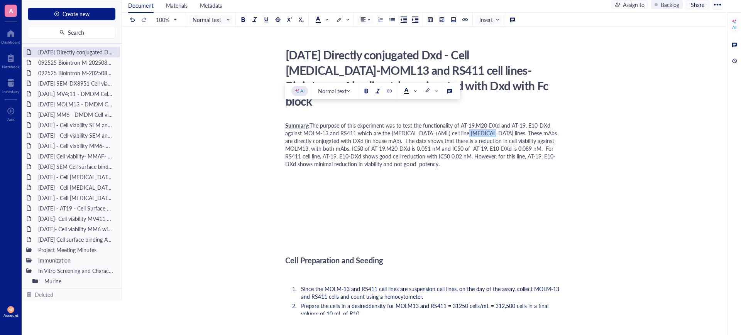
drag, startPoint x: 482, startPoint y: 117, endPoint x: 464, endPoint y: 117, distance: 17.8
click at [464, 122] on span "The purpose of this experiment was to test the functionality of AT-19.M20-DXd a…" at bounding box center [421, 145] width 273 height 46
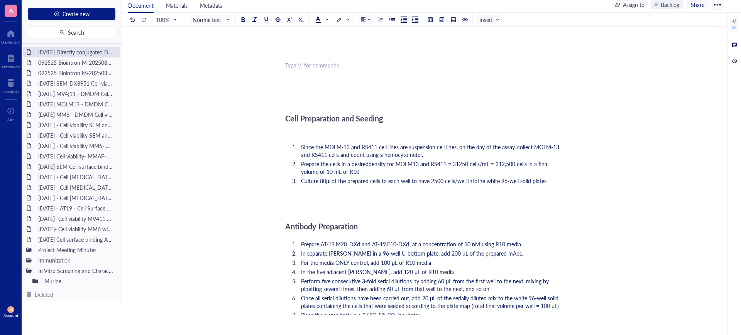
scroll to position [145, 0]
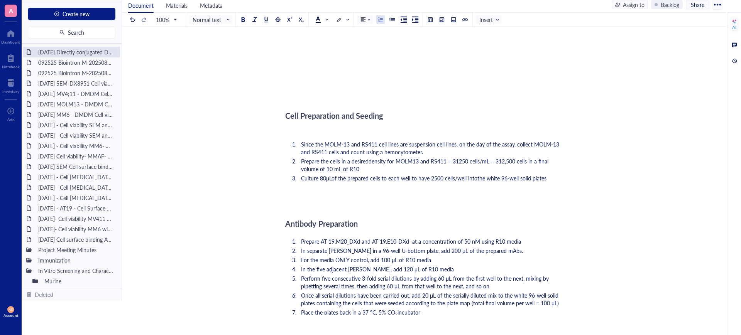
click at [358, 157] on span "density for MOLM13 and RS411 = 31250 cells/mL = 312,500 cells in a final volume…" at bounding box center [425, 164] width 249 height 15
click at [363, 157] on li "Prepare the cells in a desired density for MOLM13 and RS411 = 31250 cells/mL = …" at bounding box center [429, 164] width 262 height 15
click at [360, 157] on span "density for MOLM13 and RS411 = 31250 cells/mL = 312,500 cells in a final volume…" at bounding box center [425, 164] width 249 height 15
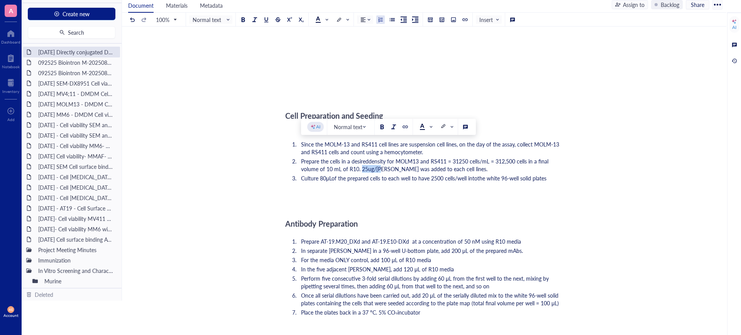
drag, startPoint x: 380, startPoint y: 154, endPoint x: 361, endPoint y: 153, distance: 19.3
click at [361, 157] on span "density for MOLM13 and RS411 = 31250 cells/mL = 312,500 cells in a final volume…" at bounding box center [425, 164] width 249 height 15
click at [373, 157] on span "density for MOLM13 and RS411 = 31250 cells/mL = 312,500 cells in a final volume…" at bounding box center [425, 164] width 249 height 15
click at [362, 157] on span "density for MOLM13 and RS411 = 31250 cells/mL = 312,500 cells in a final volume…" at bounding box center [425, 164] width 249 height 15
click at [438, 199] on div "﻿" at bounding box center [422, 203] width 275 height 8
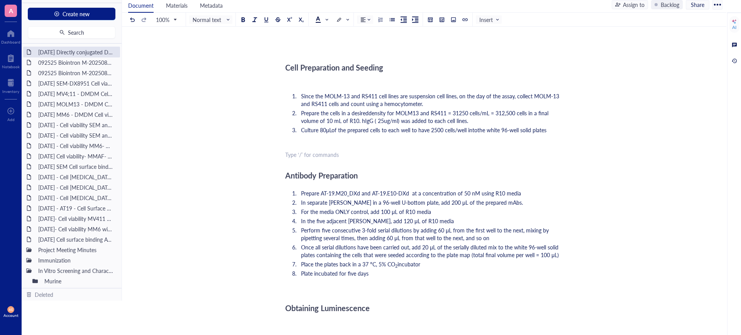
scroll to position [241, 0]
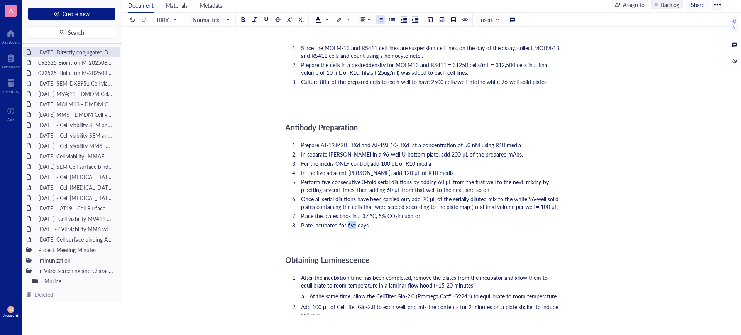
drag, startPoint x: 355, startPoint y: 209, endPoint x: 347, endPoint y: 209, distance: 8.1
click at [347, 221] on span "Plate incubated for five days" at bounding box center [335, 225] width 68 height 8
click at [352, 230] on div "Summary: The purpose of this experiment was to test the functionality of AT-19.…" at bounding box center [422, 248] width 275 height 739
drag, startPoint x: 331, startPoint y: 166, endPoint x: 321, endPoint y: 167, distance: 9.7
click at [321, 178] on span "Perform five consecutive 3-fold serial dilutions by adding 60 μL from the first…" at bounding box center [425, 185] width 249 height 15
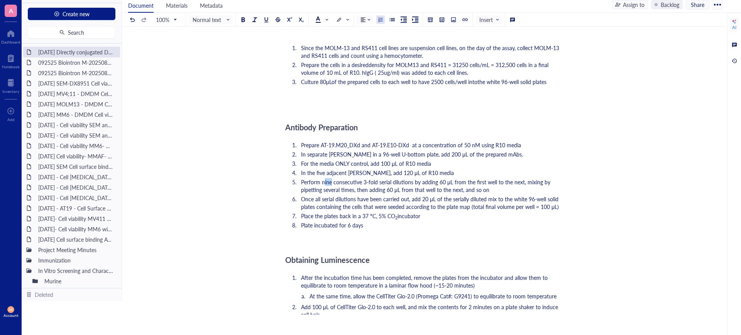
drag, startPoint x: 331, startPoint y: 167, endPoint x: 324, endPoint y: 167, distance: 7.4
click at [324, 178] on span "Perform nine consecutive 3-fold serial dilutions by adding 60 μL from the first…" at bounding box center [426, 185] width 251 height 15
click at [333, 169] on span "In the five adjacent [PERSON_NAME], add 120 μL of R10 media" at bounding box center [377, 173] width 153 height 8
drag, startPoint x: 325, startPoint y: 157, endPoint x: 316, endPoint y: 156, distance: 9.5
click at [316, 169] on span "In the five adjacent [PERSON_NAME], add 120 μL of R10 media" at bounding box center [377, 173] width 153 height 8
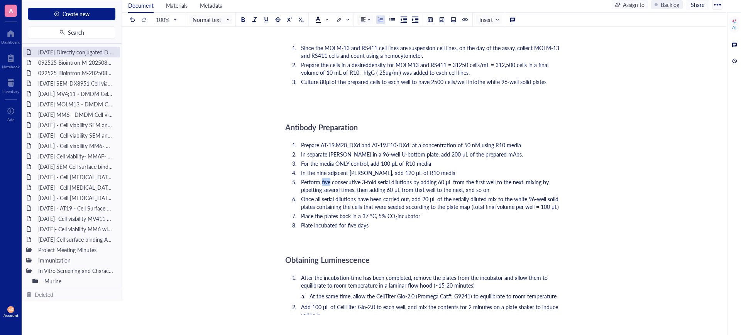
drag, startPoint x: 330, startPoint y: 167, endPoint x: 321, endPoint y: 167, distance: 8.9
click at [321, 178] on span "Perform five consecutive 3-fold serial dilutions by adding 60 μL from the first…" at bounding box center [425, 185] width 249 height 15
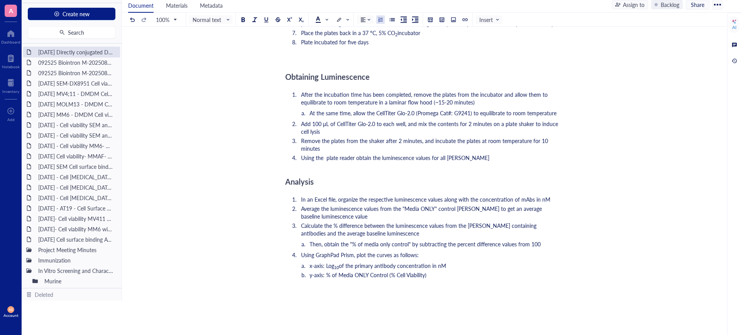
scroll to position [434, 0]
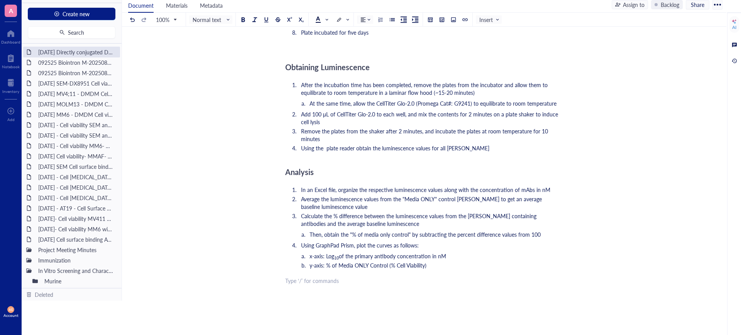
click at [474, 277] on div "﻿ Type ‘/’ for commands" at bounding box center [422, 281] width 275 height 8
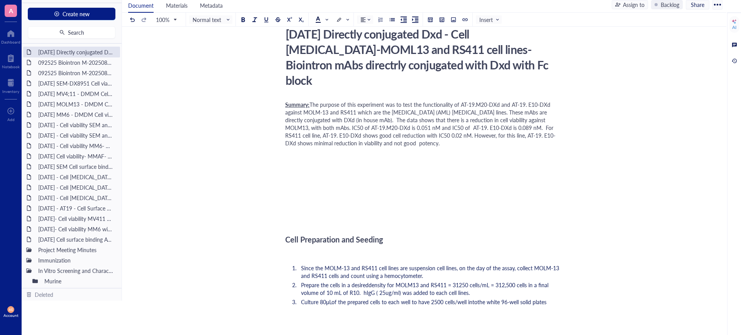
scroll to position [0, 0]
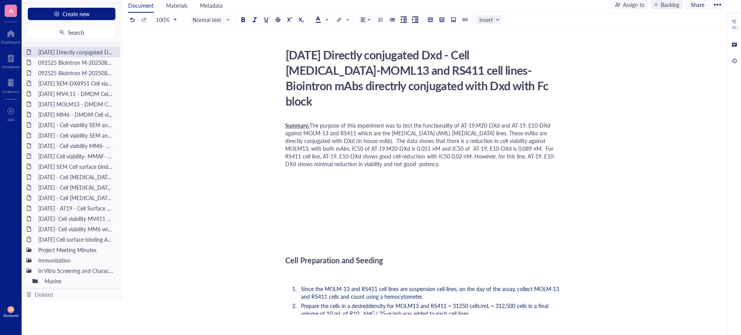
click at [497, 19] on span "Insert" at bounding box center [489, 19] width 20 height 7
click at [362, 225] on div "﻿" at bounding box center [422, 229] width 275 height 8
click at [487, 21] on span "Insert" at bounding box center [489, 19] width 20 height 7
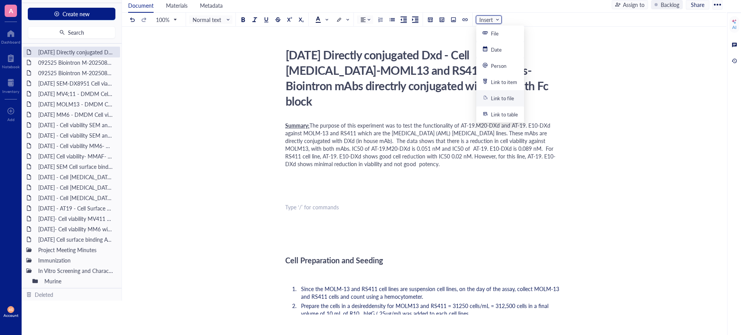
click at [497, 98] on div "Link to file" at bounding box center [502, 98] width 23 height 7
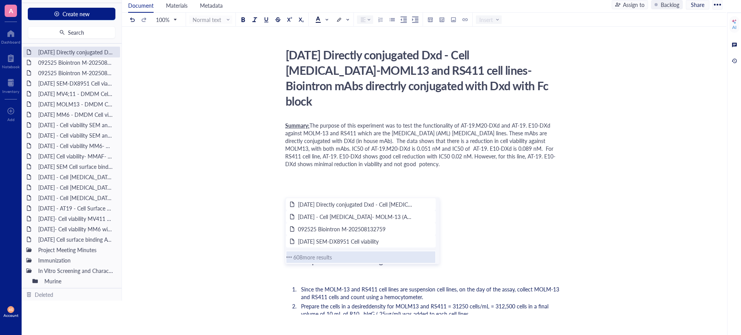
click at [312, 256] on div "608 more result s" at bounding box center [312, 257] width 39 height 8
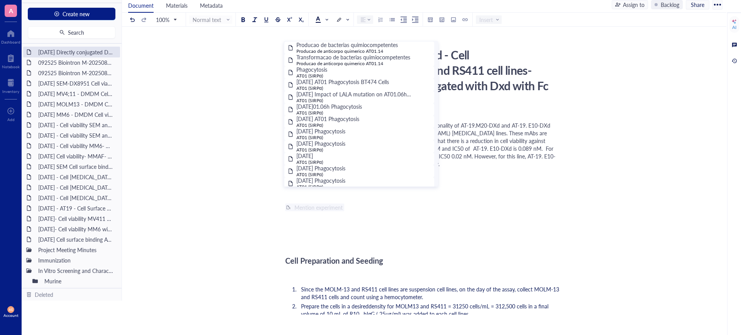
click at [414, 236] on div "﻿" at bounding box center [422, 240] width 275 height 8
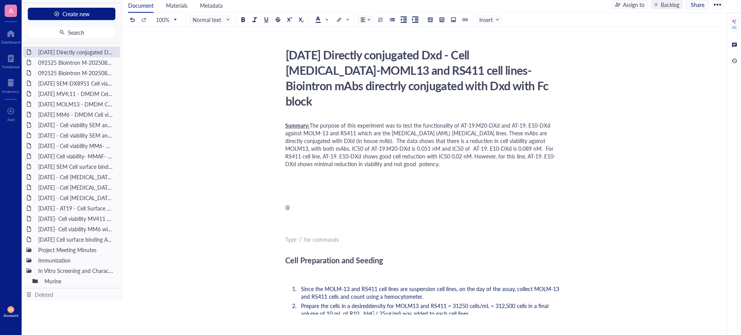
click at [289, 203] on span "@" at bounding box center [287, 207] width 5 height 8
click at [492, 19] on span "Insert" at bounding box center [489, 19] width 20 height 7
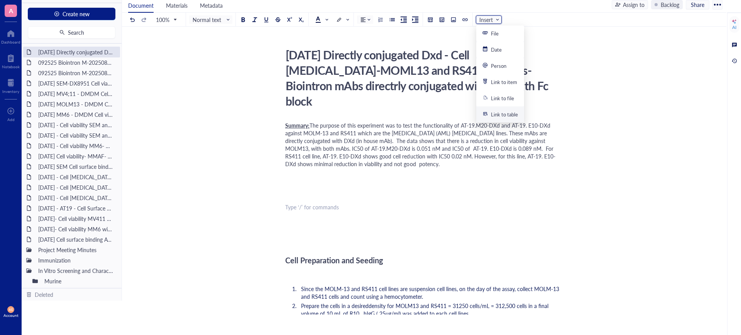
click at [423, 214] on div "﻿" at bounding box center [422, 218] width 275 height 8
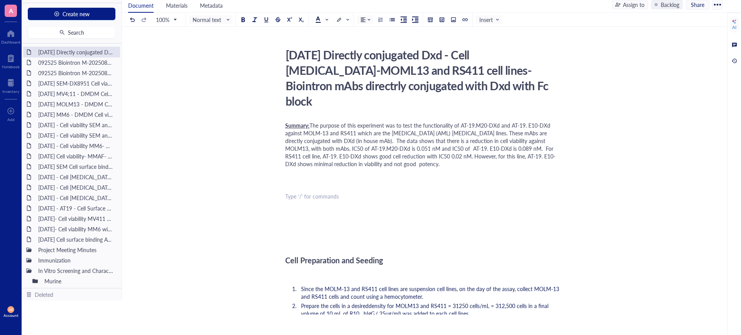
drag, startPoint x: 283, startPoint y: 173, endPoint x: 457, endPoint y: 184, distance: 174.0
click at [457, 193] on div "﻿ Type ‘/’ for commands" at bounding box center [422, 197] width 275 height 8
click at [343, 214] on div "﻿" at bounding box center [422, 218] width 275 height 8
click at [321, 203] on div "﻿" at bounding box center [422, 207] width 275 height 8
click at [324, 225] on div "﻿" at bounding box center [422, 229] width 275 height 8
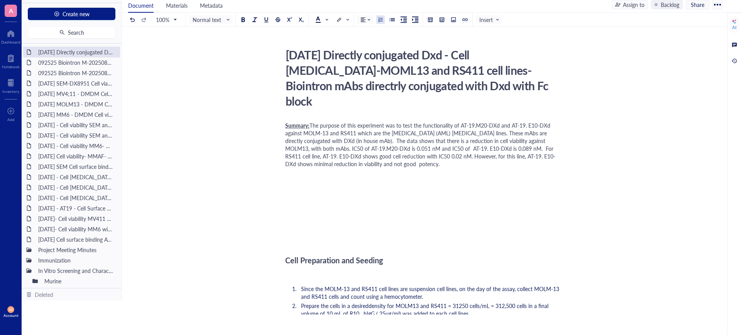
click at [344, 285] on span "Since the MOLM-13 and RS411 cell lines are suspension cell lines, on the day of…" at bounding box center [431, 292] width 260 height 15
click at [453, 56] on div "[DATE] Directly conjugated Dxd - Cell [MEDICAL_DATA]-MOML13 and RS411 cell line…" at bounding box center [419, 78] width 275 height 66
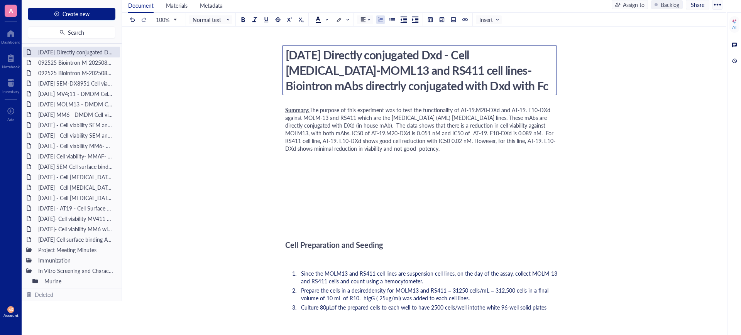
click at [453, 56] on textarea "[DATE] Directly conjugated Dxd - Cell [MEDICAL_DATA]-MOML13 and RS411 cell line…" at bounding box center [419, 70] width 274 height 49
type textarea "[DATE] Directly conjugated DXd - Cell [MEDICAL_DATA]-MOML13 and RS411 cell line…"
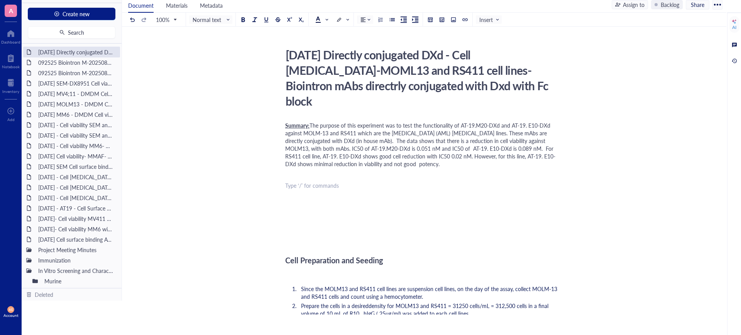
click at [391, 182] on div "﻿ Type ‘/’ for commands" at bounding box center [422, 186] width 275 height 8
drag, startPoint x: 425, startPoint y: 86, endPoint x: 421, endPoint y: 86, distance: 3.9
click at [421, 86] on div "[DATE] Directly conjugated DXd - Cell [MEDICAL_DATA]-MOML13 and RS411 cell line…" at bounding box center [419, 78] width 275 height 66
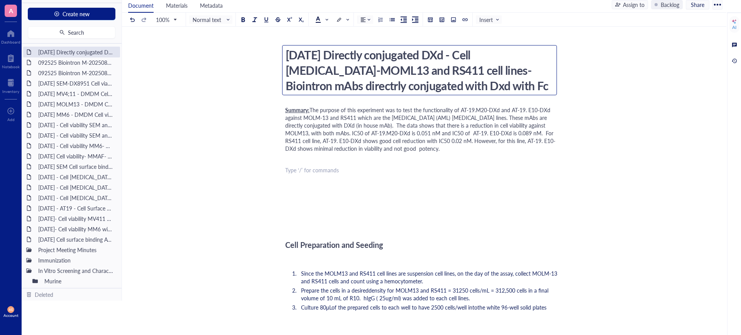
drag, startPoint x: 424, startPoint y: 86, endPoint x: 419, endPoint y: 86, distance: 4.3
click at [419, 86] on textarea "[DATE] Directly conjugated DXd - Cell [MEDICAL_DATA]-MOML13 and RS411 cell line…" at bounding box center [419, 70] width 274 height 49
type textarea "[DATE] Directly conjugated DXd - Cell [MEDICAL_DATA]-MOML13 and RS411 cell line…"
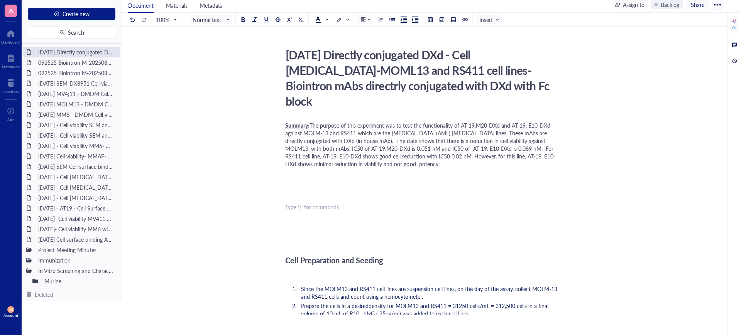
click at [394, 203] on div "﻿ Type ‘/’ for commands" at bounding box center [422, 207] width 275 height 8
click at [714, 7] on div at bounding box center [717, 4] width 12 height 12
drag, startPoint x: 630, startPoint y: 40, endPoint x: 614, endPoint y: 31, distance: 18.3
click at [626, 4] on div "Assign to" at bounding box center [634, 4] width 22 height 8
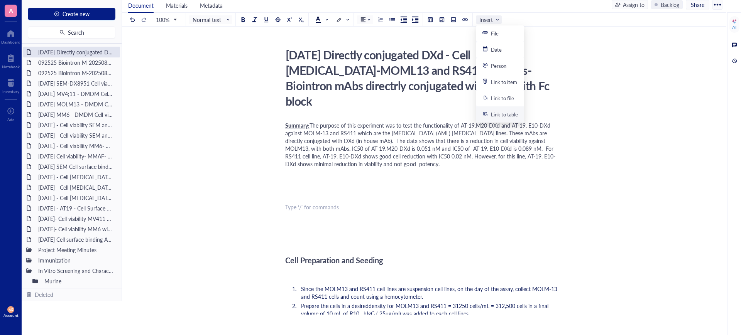
click at [495, 19] on span "Insert" at bounding box center [489, 19] width 20 height 7
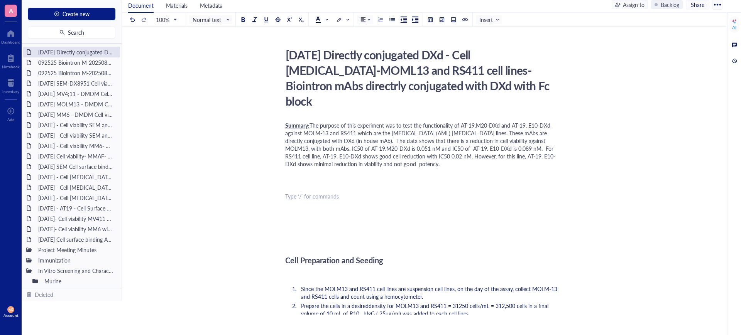
click at [373, 193] on div "﻿" at bounding box center [422, 197] width 275 height 8
click at [330, 193] on div "﻿ Type ‘/’ for commands" at bounding box center [422, 197] width 275 height 8
click at [333, 193] on div "﻿ Type ‘/’ for commands" at bounding box center [422, 197] width 275 height 8
click at [302, 193] on div "﻿ Type ‘/’ for commands" at bounding box center [422, 197] width 275 height 8
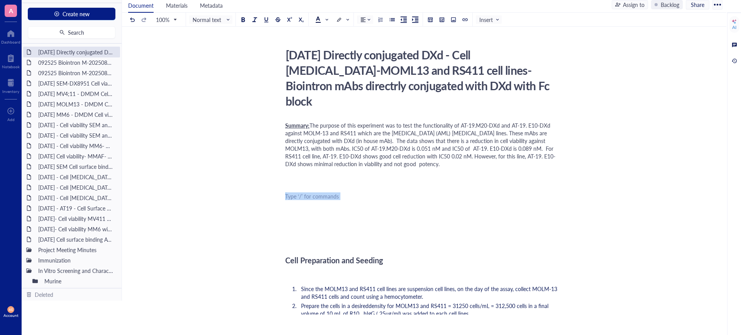
drag, startPoint x: 302, startPoint y: 184, endPoint x: 295, endPoint y: 188, distance: 7.4
drag, startPoint x: 299, startPoint y: 193, endPoint x: 304, endPoint y: 205, distance: 13.3
click at [304, 214] on div "﻿ Type ‘/’ for commands" at bounding box center [422, 218] width 275 height 8
drag, startPoint x: 621, startPoint y: 43, endPoint x: 623, endPoint y: 28, distance: 15.6
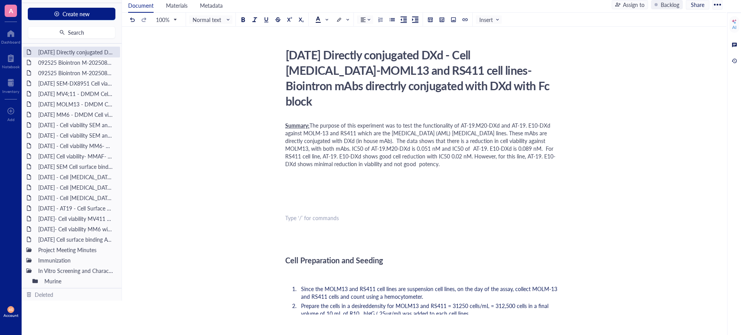
click at [494, 19] on span "Insert" at bounding box center [489, 19] width 20 height 7
drag, startPoint x: 584, startPoint y: 165, endPoint x: 579, endPoint y: 179, distance: 15.1
click at [374, 193] on div "﻿" at bounding box center [422, 197] width 275 height 8
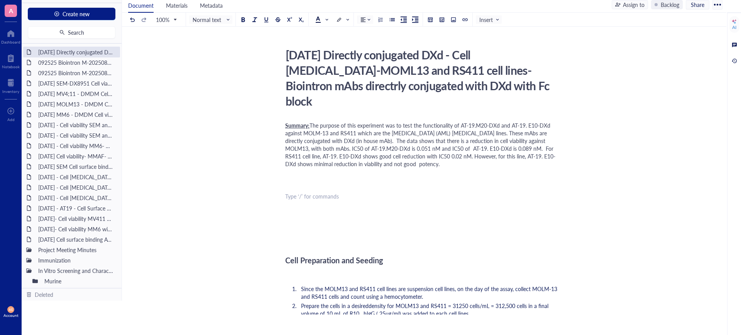
drag, startPoint x: 407, startPoint y: 173, endPoint x: 410, endPoint y: 179, distance: 7.1
click at [406, 182] on div "﻿" at bounding box center [422, 186] width 275 height 8
click at [409, 203] on div "﻿ Type ‘/’ for commands" at bounding box center [422, 207] width 275 height 8
click at [349, 225] on div "﻿" at bounding box center [422, 229] width 275 height 8
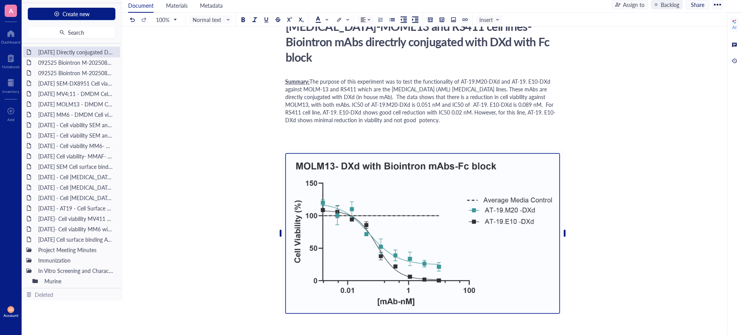
scroll to position [96, 0]
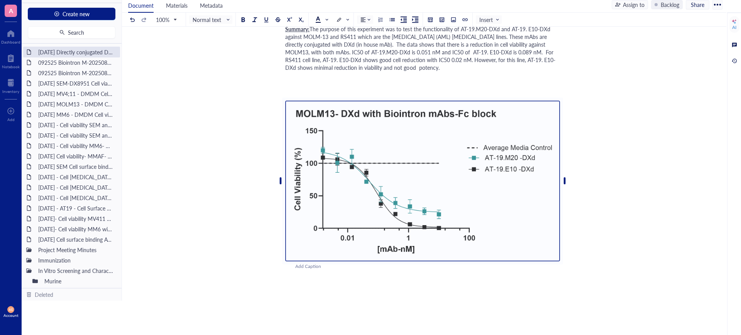
click at [458, 294] on div "﻿" at bounding box center [422, 298] width 275 height 8
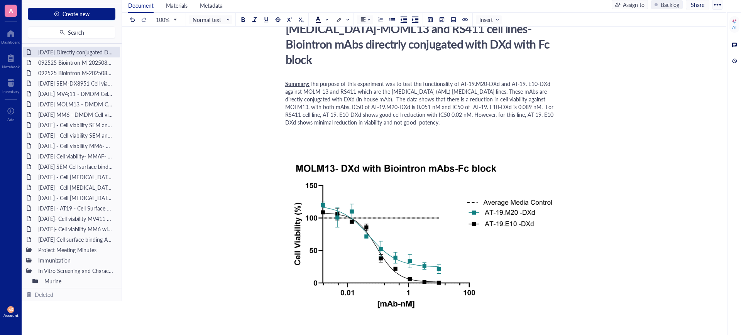
scroll to position [0, 0]
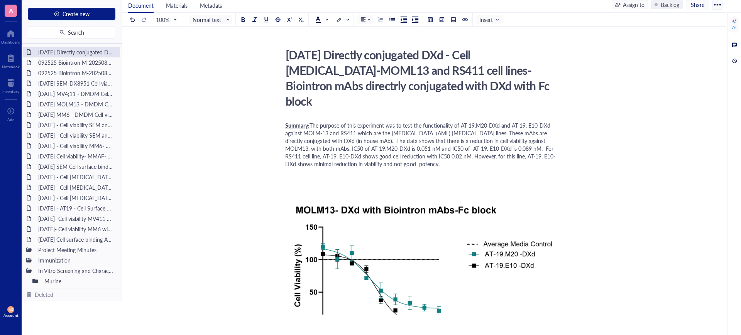
click at [441, 56] on div "[DATE] Directly conjugated DXd - Cell [MEDICAL_DATA]-MOML13 and RS411 cell line…" at bounding box center [419, 78] width 275 height 66
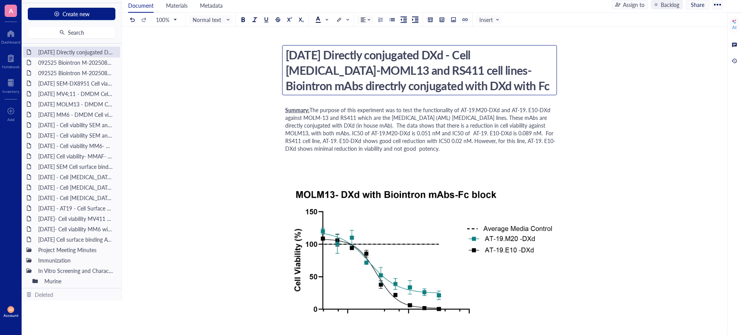
click at [443, 54] on textarea "[DATE] Directly conjugated DXd - Cell [MEDICAL_DATA]-MOML13 and RS411 cell line…" at bounding box center [419, 70] width 274 height 49
type textarea "[DATE] Directly conjugated mc-GGFG-DXd - Cell [MEDICAL_DATA]-MOML13 and RS411 c…"
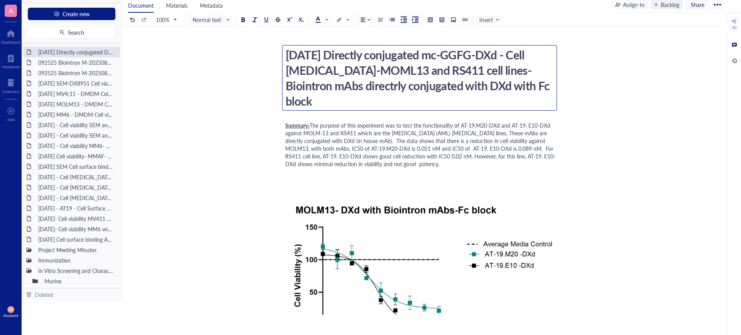
drag, startPoint x: 492, startPoint y: 55, endPoint x: 446, endPoint y: 54, distance: 45.6
click at [446, 54] on textarea "[DATE] Directly conjugated mc-GGFG-DXd - Cell [MEDICAL_DATA]-MOML13 and RS411 c…" at bounding box center [419, 78] width 274 height 65
click at [490, 125] on span "The purpose of this experiment was to test the functionality of AT-19.M20-DXd a…" at bounding box center [420, 145] width 270 height 46
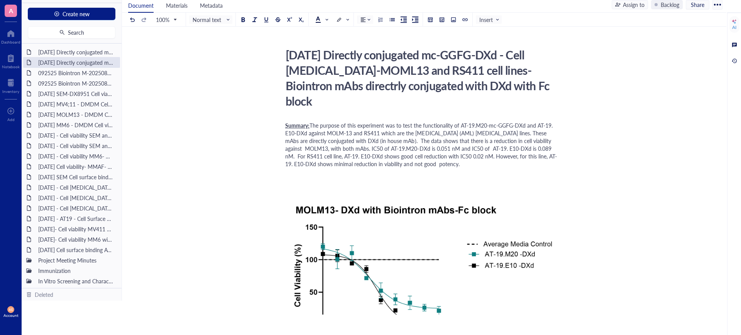
click at [296, 133] on span "The purpose of this experiment was to test the functionality of AT-19.M20-mc-GG…" at bounding box center [421, 145] width 272 height 46
click at [438, 148] on span "The purpose of this experiment was to test the functionality of AT-19.M20-mc-GG…" at bounding box center [421, 145] width 273 height 46
click at [296, 156] on span "The purpose of this experiment was to test the functionality of AT-19.M20-mc-GG…" at bounding box center [421, 145] width 273 height 46
click at [440, 156] on span "The purpose of this experiment was to test the functionality of AT-19.M20-mc-GG…" at bounding box center [421, 145] width 273 height 46
click at [441, 159] on span "The purpose of this experiment was to test the functionality of AT-19.M20-mc-GG…" at bounding box center [421, 145] width 273 height 46
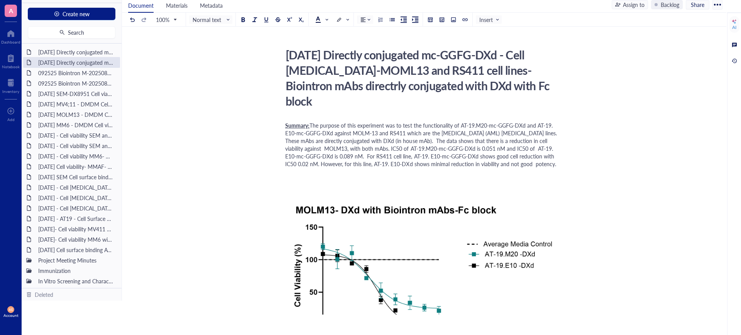
click at [402, 164] on span "The purpose of this experiment was to test the functionality of AT-19.M20-mc-GG…" at bounding box center [421, 145] width 273 height 46
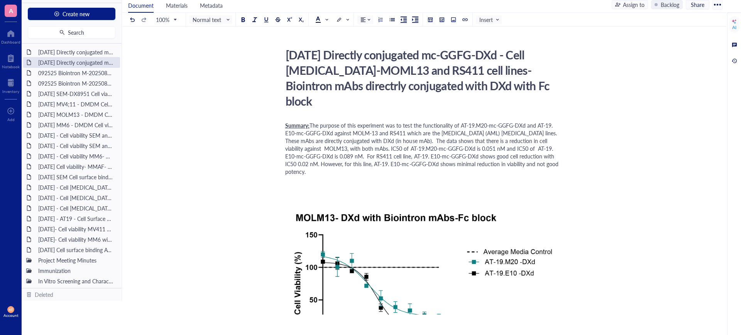
click at [456, 184] on div "﻿" at bounding box center [422, 183] width 275 height 8
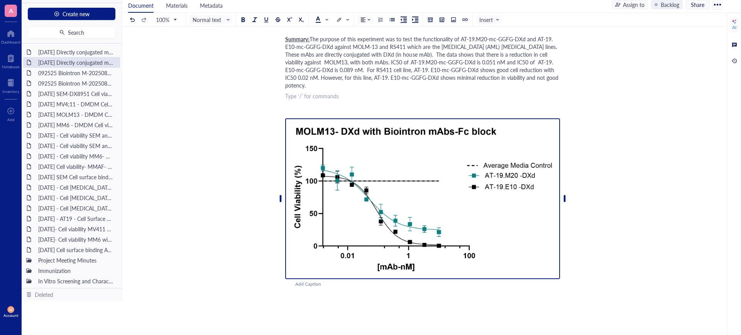
scroll to position [48, 0]
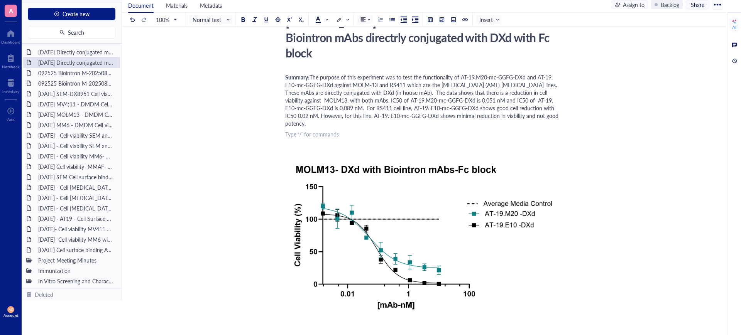
click at [398, 142] on div "﻿ Type ‘/’ for commands" at bounding box center [422, 145] width 275 height 8
click at [367, 107] on span "The purpose of this experiment was to test the functionality of AT-19.M20-mc-GG…" at bounding box center [423, 100] width 276 height 54
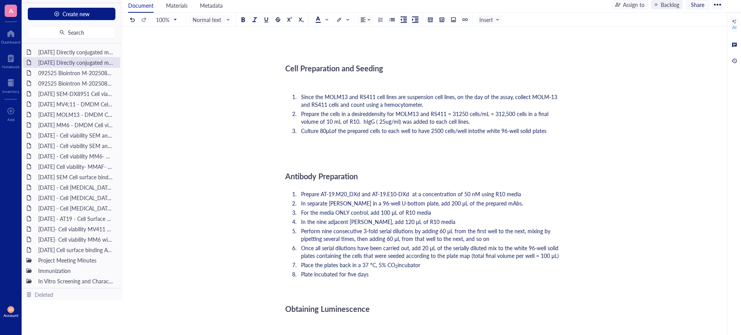
scroll to position [434, 0]
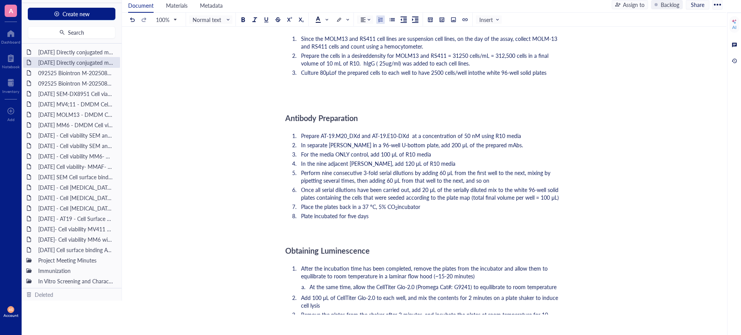
click at [349, 135] on span "Prepare AT-19.M20_DXd and AT-19.E10-DXd at a concentration of 50 nM using R10 m…" at bounding box center [411, 136] width 220 height 8
click at [424, 137] on span "Prepare AT-19.M20-mc-GGFG-DXd and AT-19.E10-DXd at a concentration of 50 nM usi…" at bounding box center [423, 136] width 245 height 8
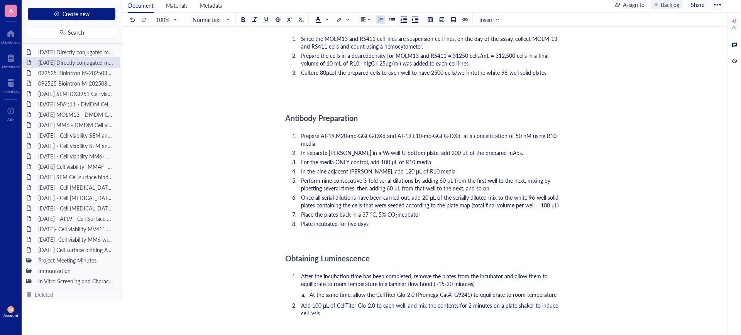
click at [433, 161] on li "For the media ONLY control, add 100 μL of R10 media" at bounding box center [429, 162] width 262 height 8
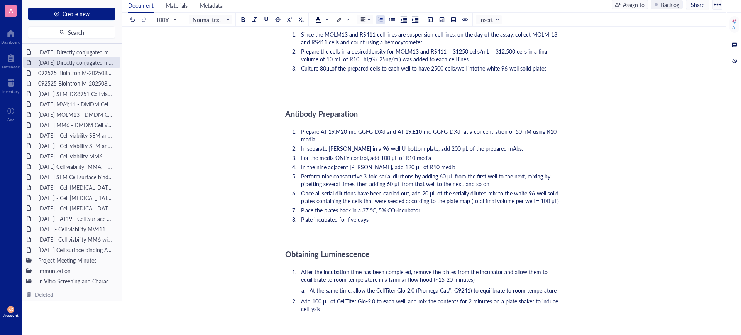
scroll to position [386, 0]
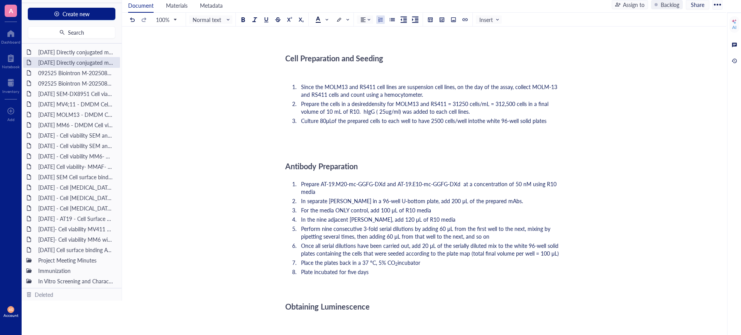
click at [480, 153] on div "Summary: The purpose of this experiment was to test the functionality of AT-19.…" at bounding box center [422, 199] width 275 height 931
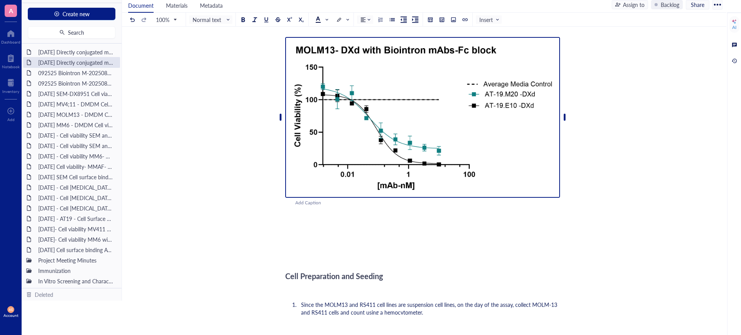
scroll to position [193, 0]
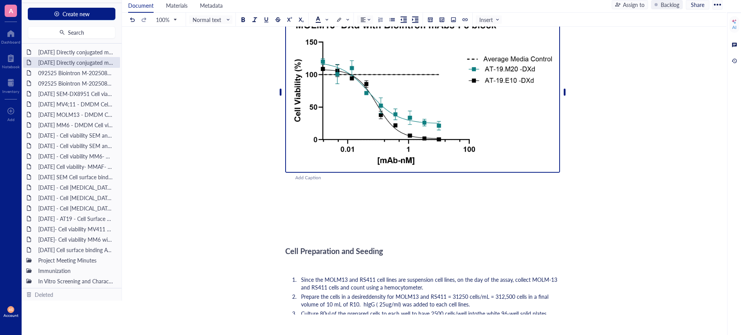
drag, startPoint x: 419, startPoint y: 145, endPoint x: 384, endPoint y: 136, distance: 36.7
click at [384, 136] on img at bounding box center [422, 92] width 275 height 161
click at [500, 152] on img at bounding box center [422, 92] width 275 height 161
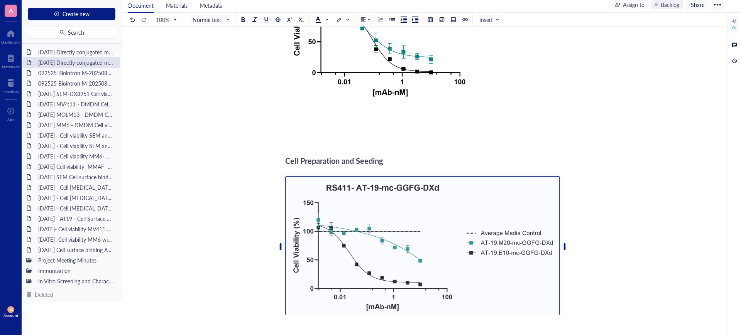
scroll to position [289, 0]
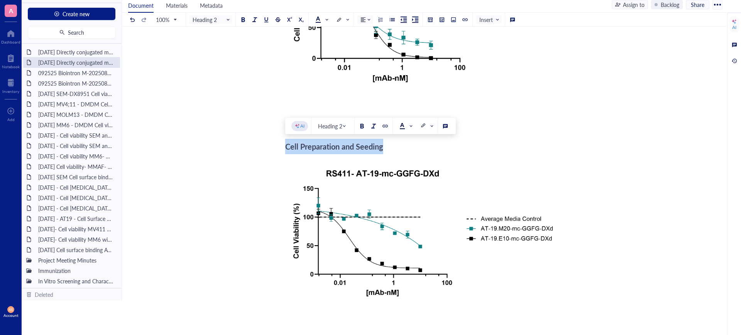
drag, startPoint x: 391, startPoint y: 149, endPoint x: 284, endPoint y: 149, distance: 107.3
click at [284, 149] on div "[DATE] Directly conjugated mc-GGFG-DXd - Cell [MEDICAL_DATA]-MOML13 and RS411 c…" at bounding box center [422, 333] width 601 height 1154
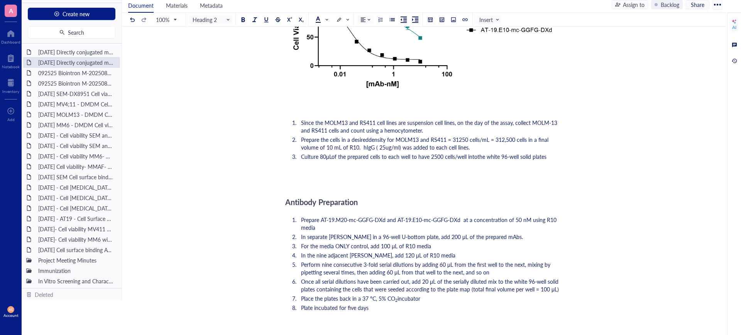
scroll to position [482, 0]
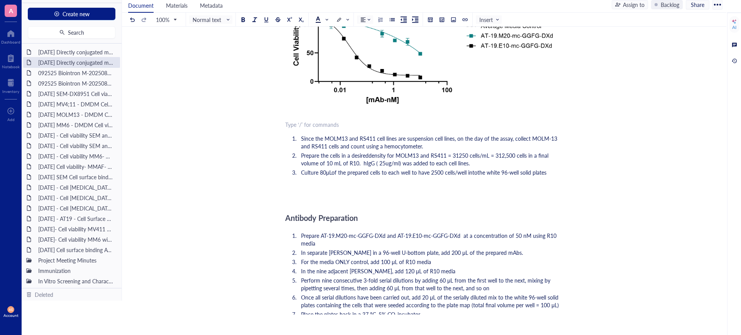
click at [303, 124] on div "﻿ Type ‘/’ for commands" at bounding box center [422, 125] width 275 height 8
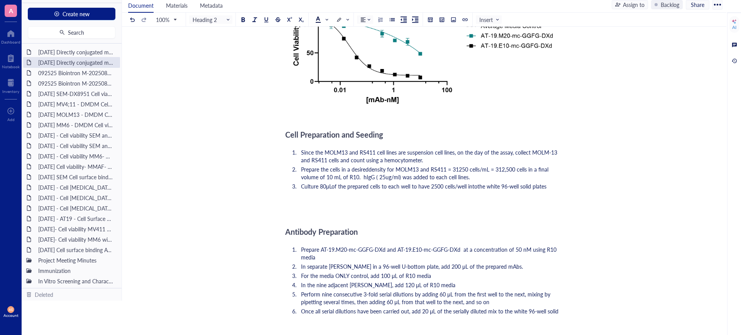
click at [254, 145] on div "[DATE] Directly conjugated mc-GGFG-DXd - Cell [MEDICAL_DATA]-MOML13 and RS411 c…" at bounding box center [422, 147] width 601 height 1168
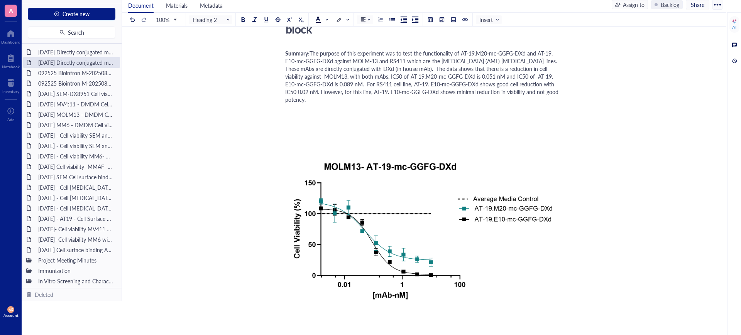
scroll to position [0, 0]
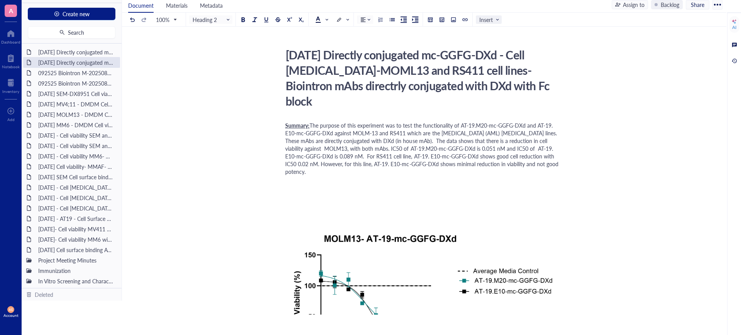
click at [489, 18] on span "Insert" at bounding box center [489, 19] width 20 height 7
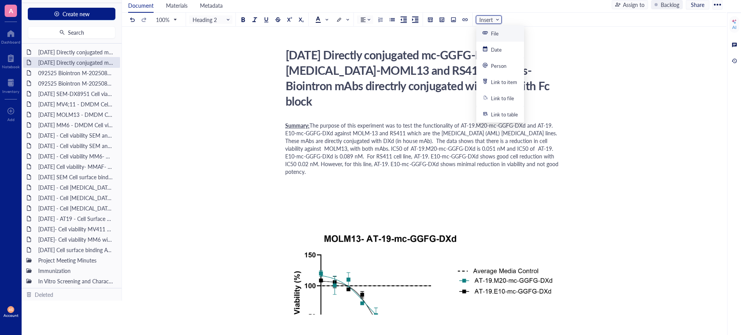
click at [495, 35] on div "File" at bounding box center [495, 33] width 8 height 7
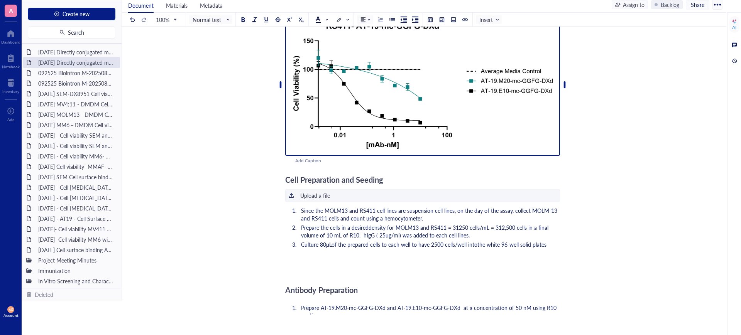
scroll to position [467, 0]
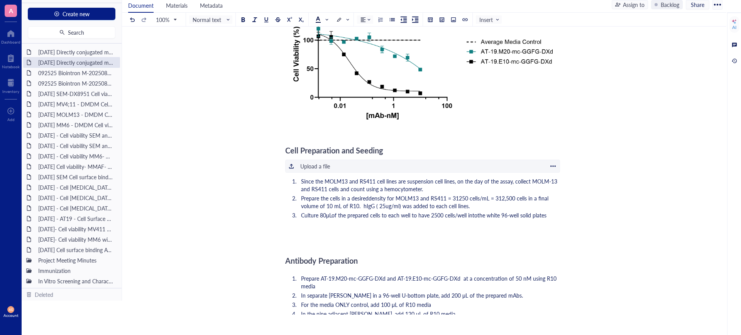
click at [321, 165] on div "Upload a file" at bounding box center [315, 166] width 30 height 8
click at [486, 18] on span "Insert" at bounding box center [489, 19] width 20 height 7
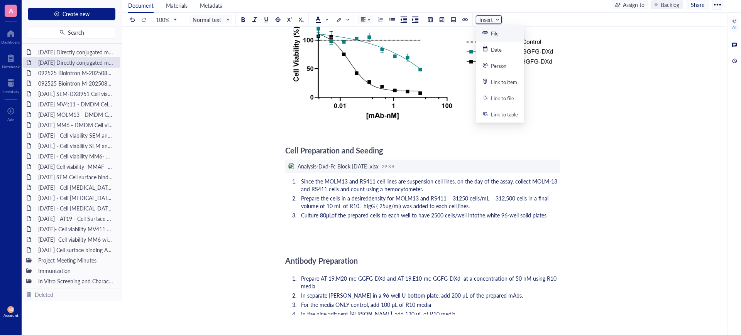
click at [495, 34] on div "File" at bounding box center [495, 33] width 8 height 7
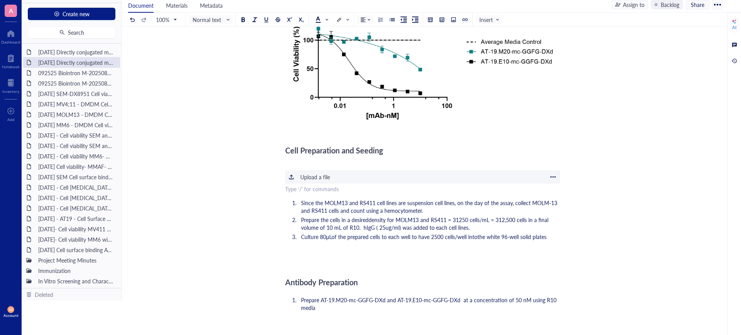
click at [314, 177] on div "Upload a file" at bounding box center [315, 177] width 30 height 8
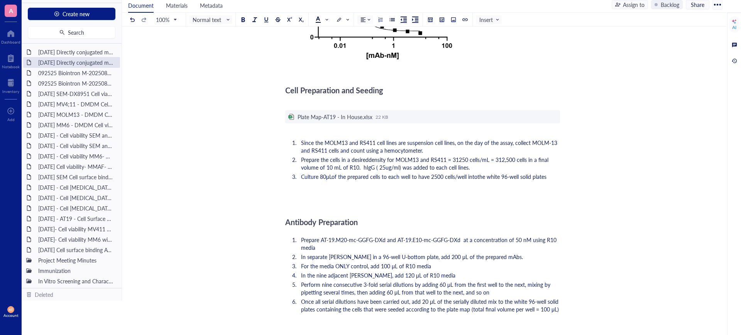
scroll to position [450, 0]
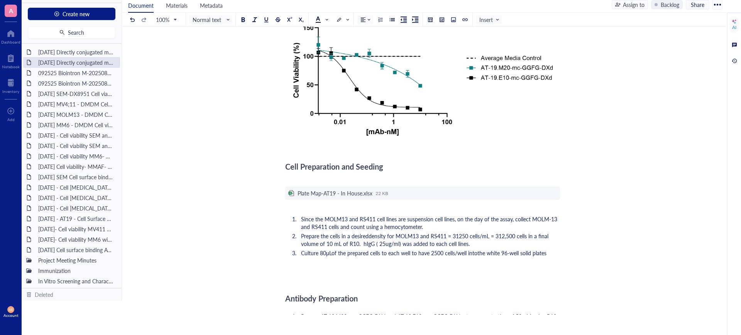
click at [411, 178] on div "﻿" at bounding box center [422, 182] width 275 height 8
click at [326, 213] on div "Summary: The purpose of this experiment was to test the functionality of AT-19.…" at bounding box center [422, 234] width 275 height 1128
click at [304, 206] on div "﻿" at bounding box center [422, 205] width 275 height 8
click at [555, 192] on div at bounding box center [553, 193] width 7 height 7
click at [565, 216] on span "Delete" at bounding box center [578, 217] width 44 height 8
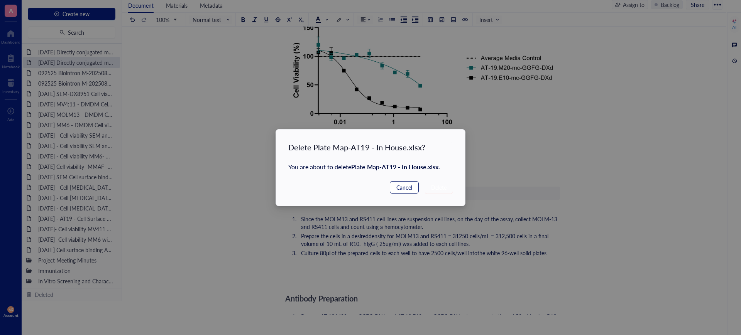
click at [405, 185] on span "Cancel" at bounding box center [404, 187] width 16 height 8
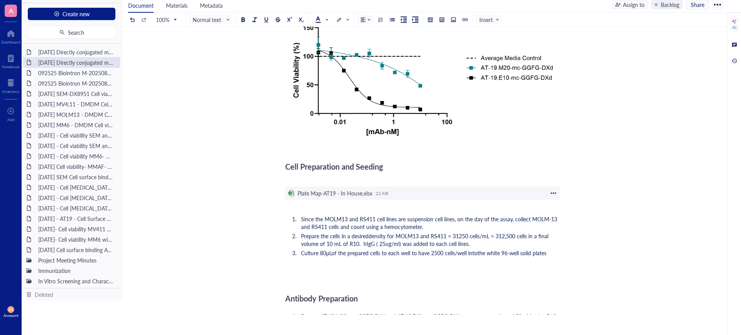
click at [554, 192] on div at bounding box center [553, 193] width 7 height 7
click at [565, 216] on span "Delete" at bounding box center [578, 217] width 44 height 8
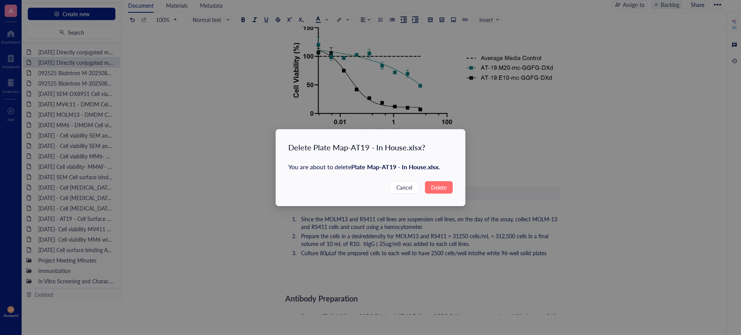
click at [437, 189] on span "Delete" at bounding box center [438, 187] width 15 height 8
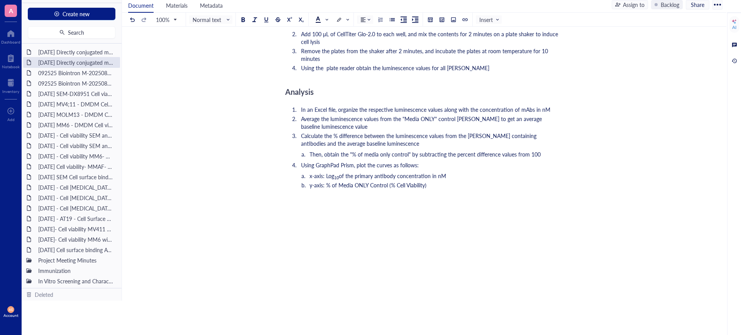
scroll to position [920, 0]
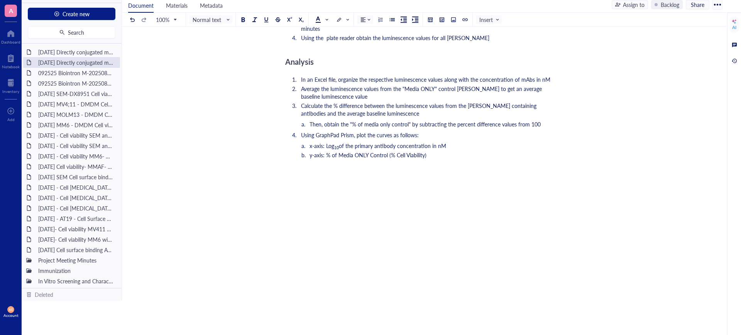
click at [497, 23] on span at bounding box center [490, 20] width 22 height 12
click at [499, 31] on div "File" at bounding box center [500, 33] width 36 height 7
click at [318, 171] on div "Upload a file" at bounding box center [315, 171] width 30 height 8
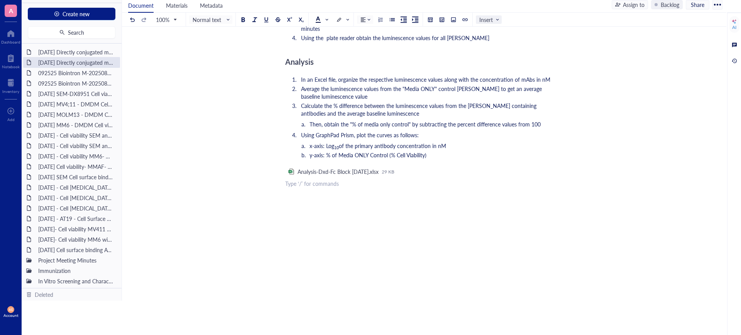
click at [494, 21] on span "Insert" at bounding box center [489, 19] width 20 height 7
click at [493, 33] on div "File" at bounding box center [495, 33] width 8 height 7
click at [487, 20] on span "Insert" at bounding box center [489, 19] width 20 height 7
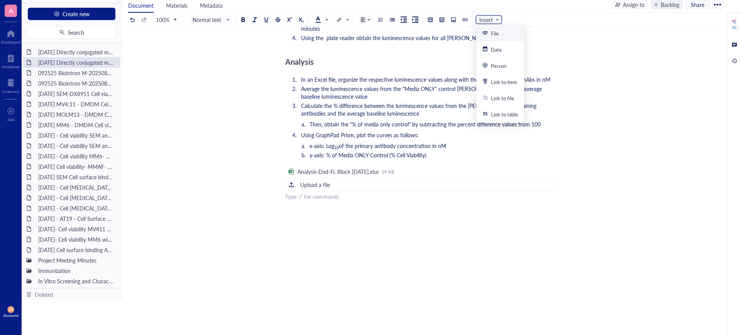
click at [492, 31] on div "File" at bounding box center [495, 33] width 8 height 7
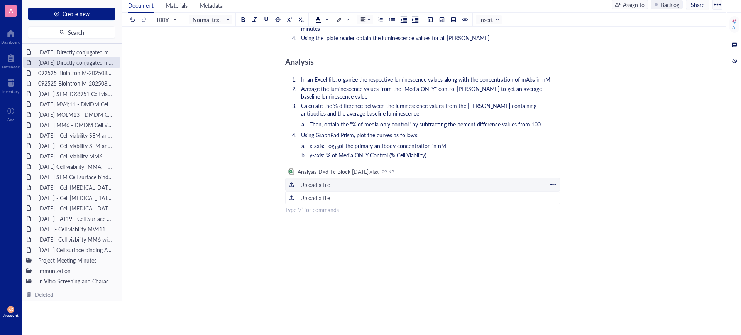
click at [316, 183] on div "Upload a file" at bounding box center [315, 185] width 30 height 8
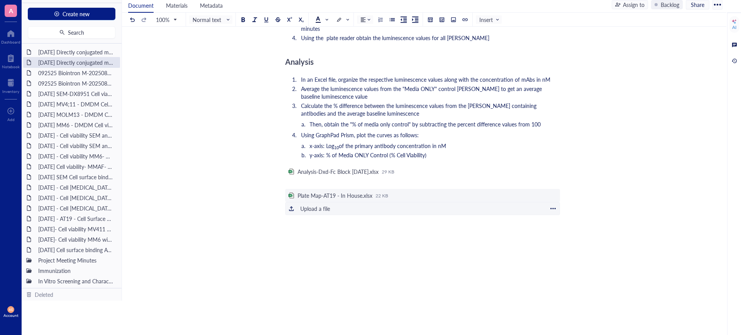
click at [317, 211] on div "Upload a file" at bounding box center [315, 209] width 30 height 8
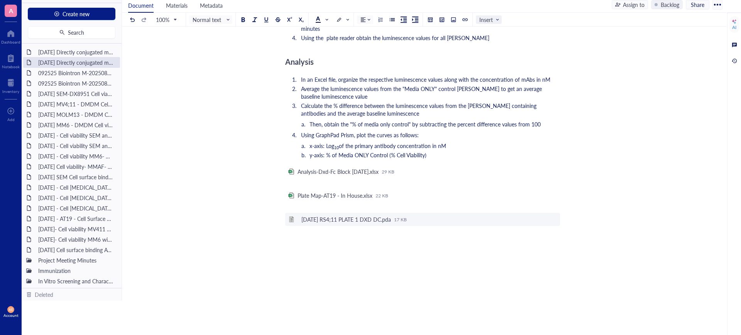
click at [492, 19] on span "Insert" at bounding box center [489, 19] width 20 height 7
click at [495, 32] on div "File" at bounding box center [495, 33] width 8 height 7
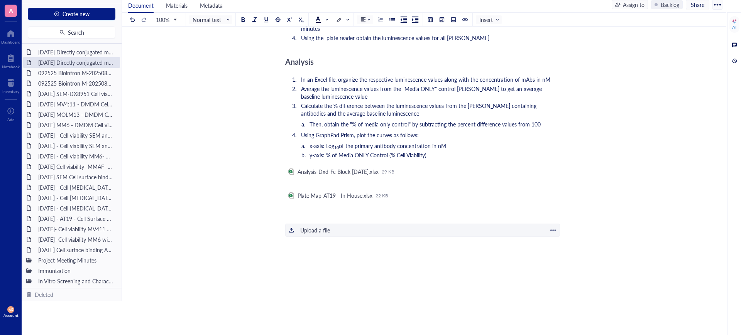
click at [306, 231] on div "Upload a file" at bounding box center [315, 230] width 30 height 8
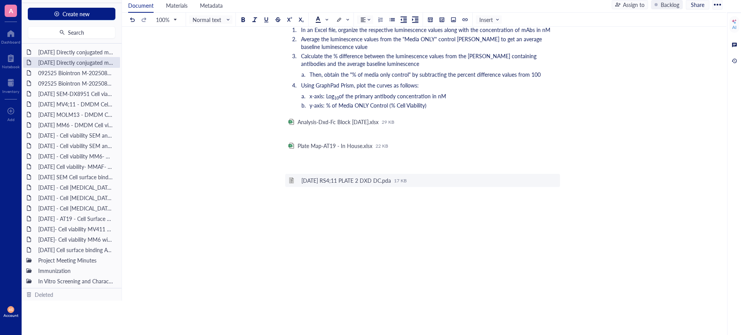
scroll to position [954, 0]
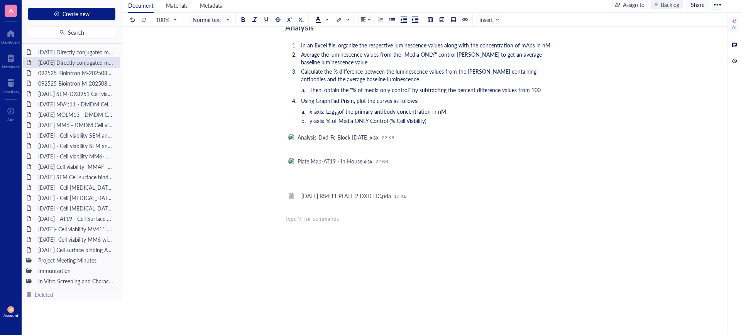
click at [306, 217] on div "﻿ Type ‘/’ for commands" at bounding box center [422, 219] width 275 height 8
click at [490, 20] on span "Insert" at bounding box center [489, 19] width 20 height 7
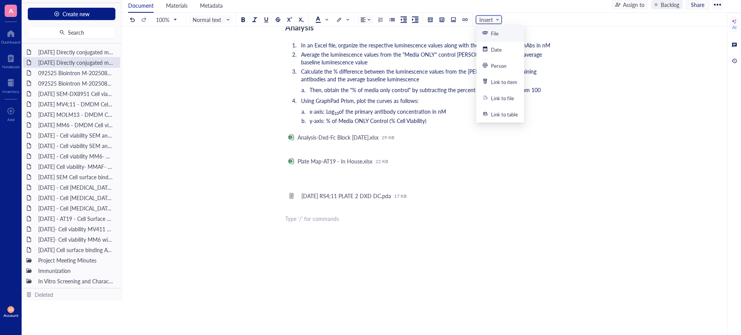
drag, startPoint x: 492, startPoint y: 31, endPoint x: 453, endPoint y: 53, distance: 45.4
click at [492, 31] on div "File" at bounding box center [495, 33] width 8 height 7
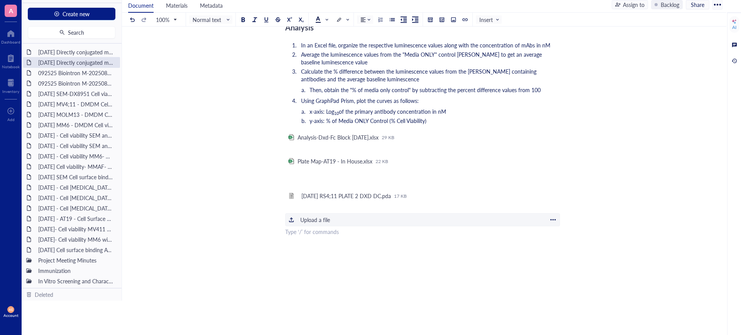
click at [311, 220] on div "Upload a file" at bounding box center [315, 220] width 30 height 8
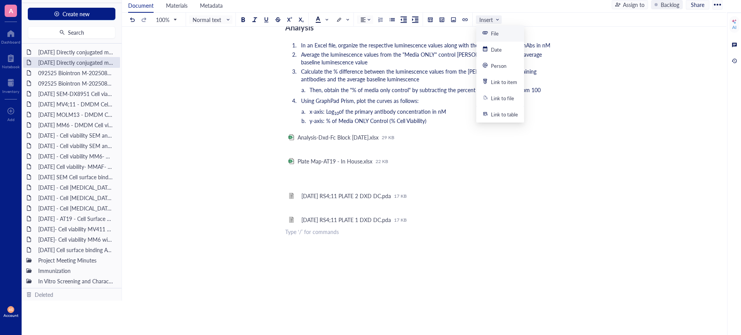
click at [490, 19] on span "Insert" at bounding box center [489, 19] width 20 height 7
click at [491, 34] on div "File" at bounding box center [495, 33] width 8 height 7
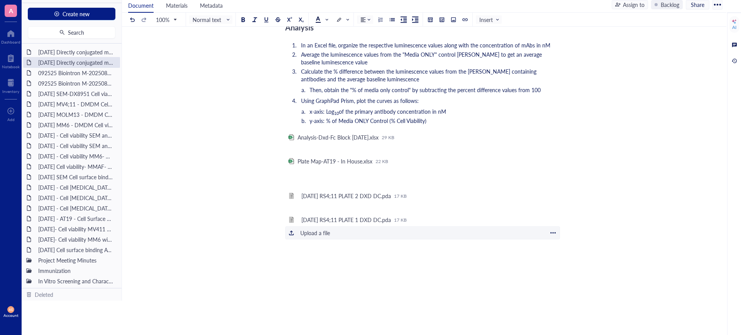
click at [311, 232] on div "Upload a file" at bounding box center [315, 233] width 30 height 8
click at [300, 257] on div "﻿ Type ‘/’ for commands" at bounding box center [422, 256] width 275 height 8
click at [482, 24] on input "search" at bounding box center [486, 20] width 15 height 12
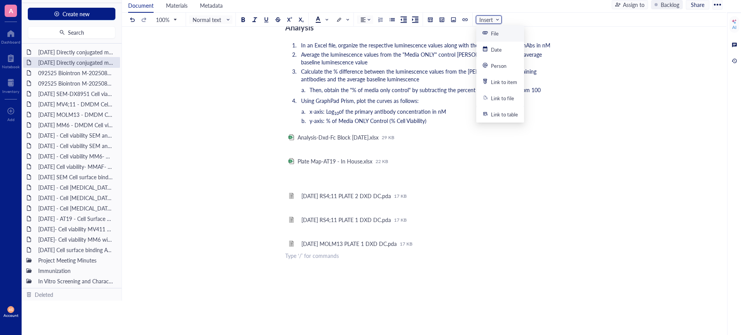
click at [487, 34] on icon at bounding box center [484, 32] width 5 height 5
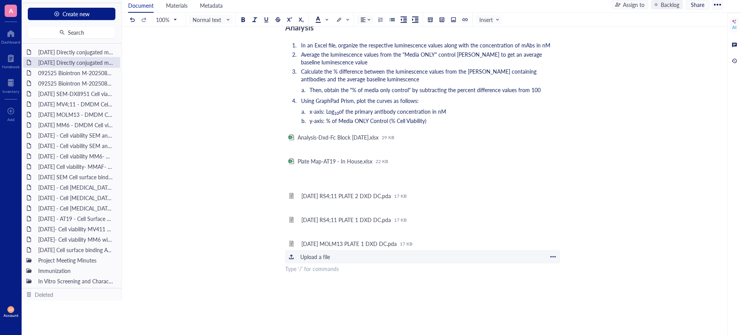
click at [316, 257] on div "Upload a file" at bounding box center [315, 257] width 30 height 8
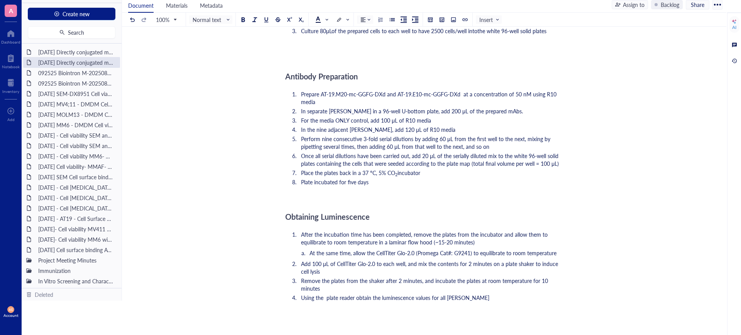
scroll to position [675, 0]
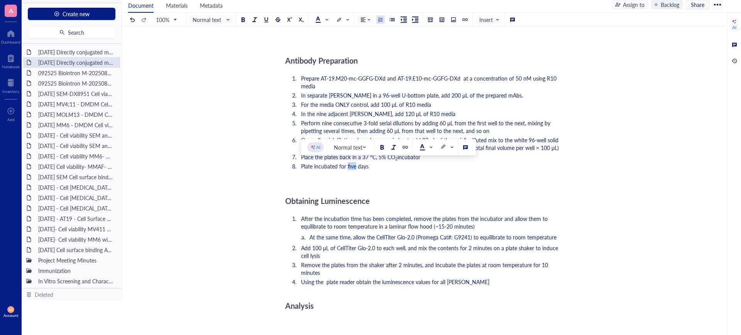
drag, startPoint x: 355, startPoint y: 166, endPoint x: 348, endPoint y: 166, distance: 7.7
click at [348, 166] on span "Plate incubated for five days" at bounding box center [335, 166] width 68 height 8
click at [355, 190] on div "Summary: The purpose of this experiment was to test the functionality of AT-19.…" at bounding box center [422, 74] width 275 height 1258
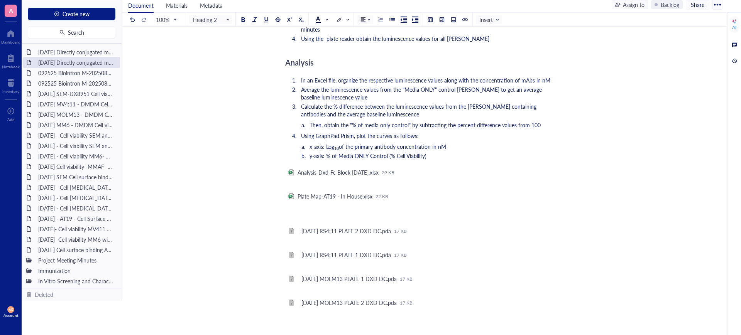
scroll to position [918, 0]
click at [486, 17] on span "Insert" at bounding box center [489, 19] width 20 height 7
click at [495, 33] on div "File" at bounding box center [495, 33] width 8 height 7
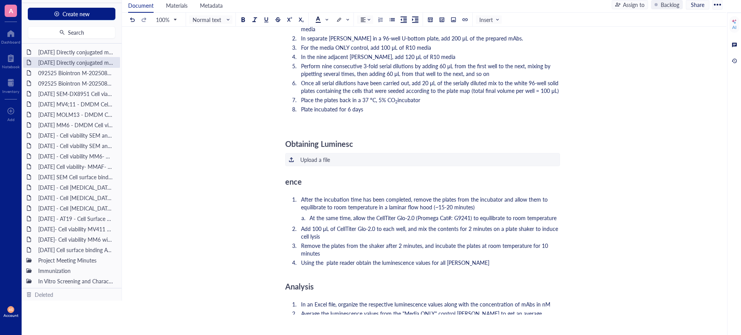
scroll to position [726, 0]
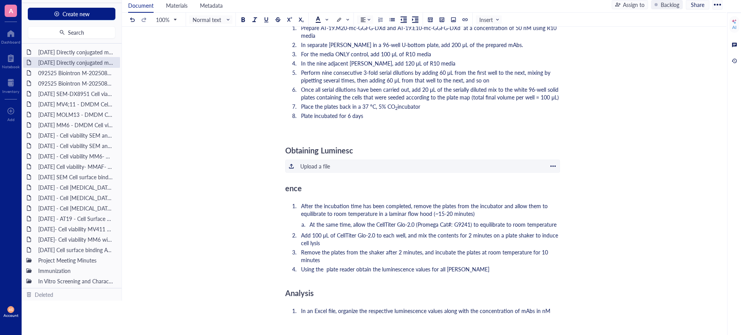
click at [551, 163] on div at bounding box center [552, 166] width 7 height 7
click at [560, 174] on span "Delete" at bounding box center [577, 178] width 44 height 8
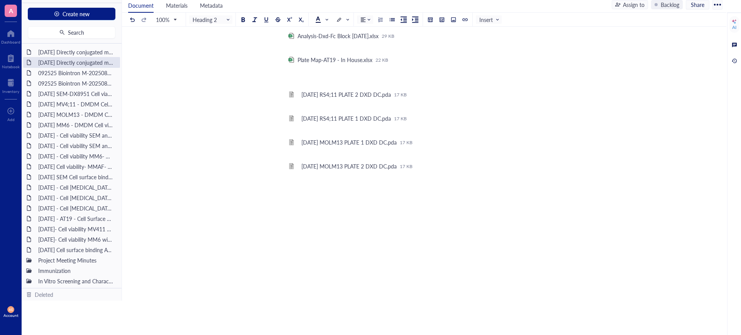
scroll to position [1088, 0]
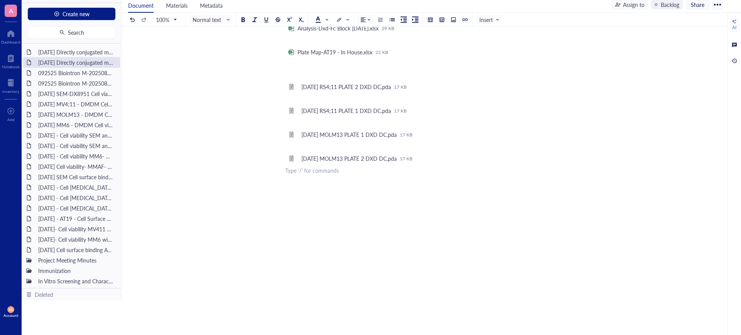
click at [486, 16] on span "Insert" at bounding box center [489, 19] width 20 height 7
click at [492, 32] on div "File" at bounding box center [495, 33] width 8 height 7
click at [311, 169] on div "Upload a file" at bounding box center [315, 171] width 30 height 8
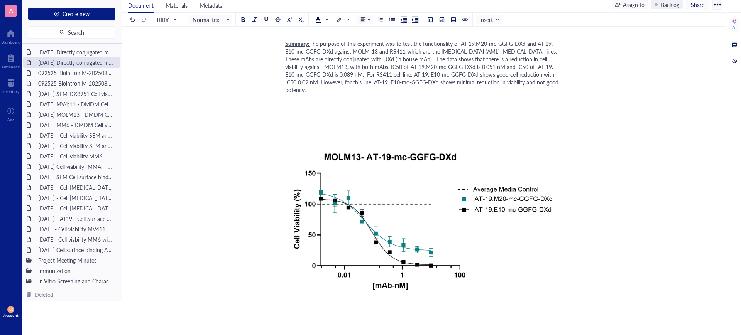
scroll to position [0, 0]
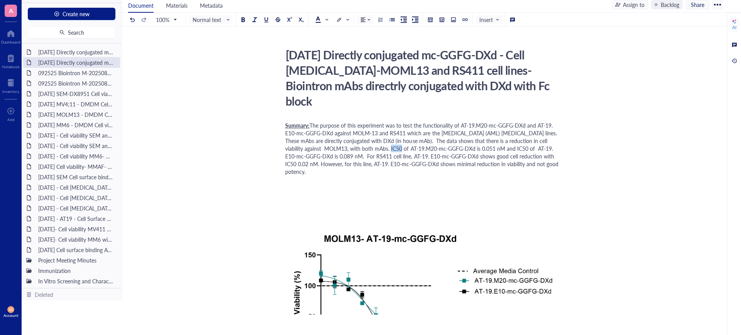
drag, startPoint x: 387, startPoint y: 149, endPoint x: 376, endPoint y: 149, distance: 11.6
click at [376, 149] on span "The purpose of this experiment was to test the functionality of AT-19.M20-mc-GG…" at bounding box center [423, 149] width 276 height 54
drag, startPoint x: 313, startPoint y: 142, endPoint x: 301, endPoint y: 139, distance: 12.9
click at [301, 139] on span "The purpose of this experiment was to test the functionality of AT-19.M20-mc-GG…" at bounding box center [423, 149] width 276 height 54
click at [309, 143] on span "The purpose of this experiment was to test the functionality of AT-19.M20-mc-GG…" at bounding box center [423, 149] width 276 height 54
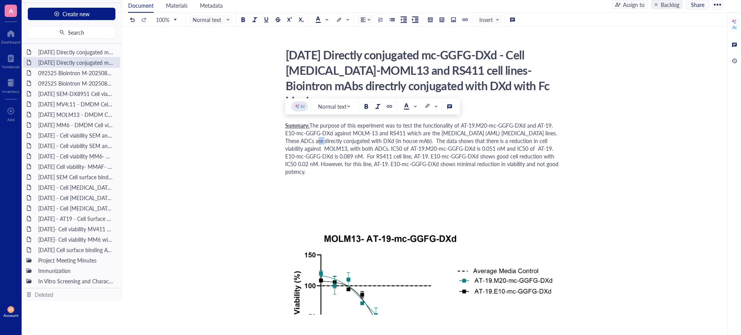
drag, startPoint x: 312, startPoint y: 140, endPoint x: 302, endPoint y: 140, distance: 10.4
click at [302, 140] on span "The purpose of this experiment was to test the functionality of AT-19.M20-mc-GG…" at bounding box center [423, 149] width 276 height 54
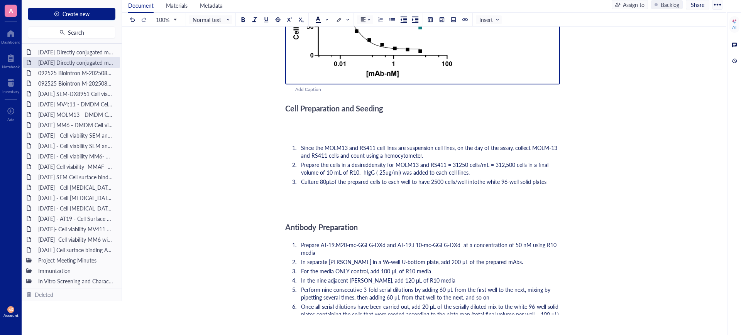
scroll to position [531, 0]
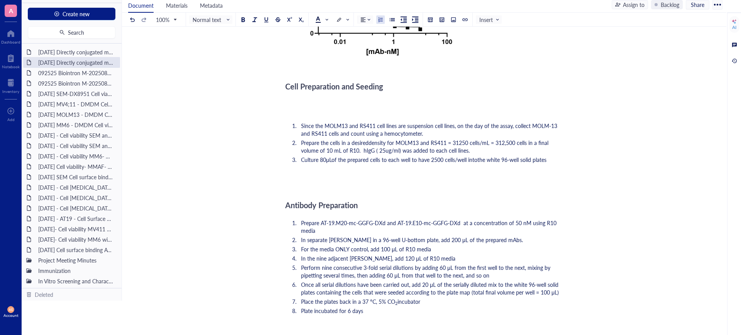
click at [550, 125] on span "Since the MOLM13 and RS411 cell lines are suspension cell lines, on the day of …" at bounding box center [430, 129] width 258 height 15
click at [464, 150] on span "density for MOLM13 and RS411 = 31250 cells/mL = 312,500 cells in a final volume…" at bounding box center [425, 146] width 249 height 15
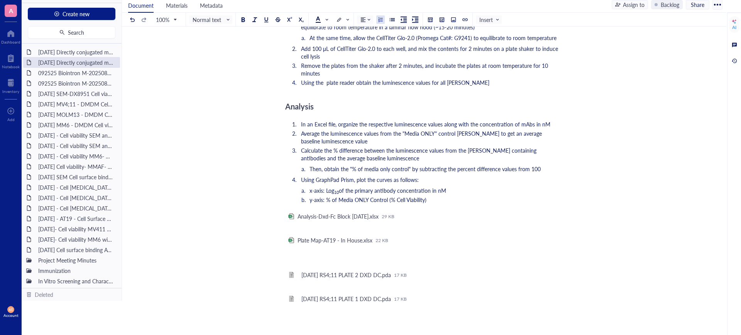
scroll to position [916, 0]
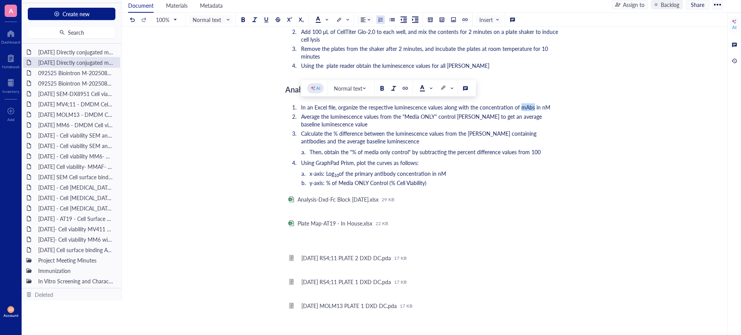
drag, startPoint x: 532, startPoint y: 108, endPoint x: 519, endPoint y: 108, distance: 13.1
click at [519, 108] on span "In an Excel file, organize the respective luminescence values along with the co…" at bounding box center [425, 107] width 249 height 8
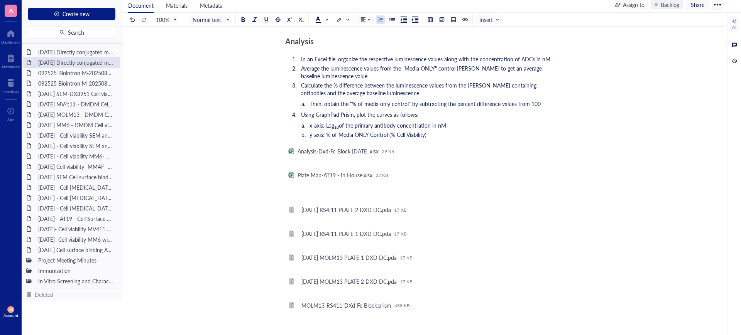
click at [628, 3] on div "Assign to" at bounding box center [634, 4] width 22 height 8
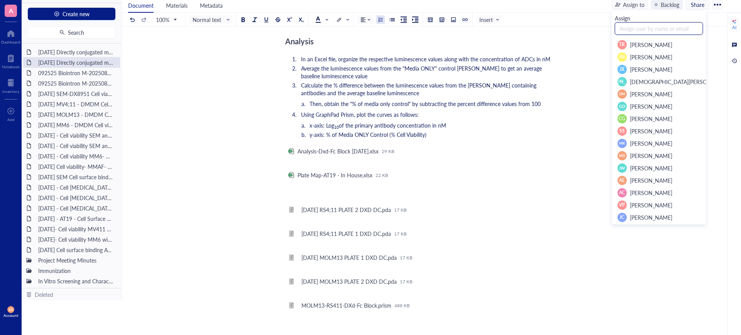
click at [637, 32] on input "text" at bounding box center [659, 28] width 88 height 12
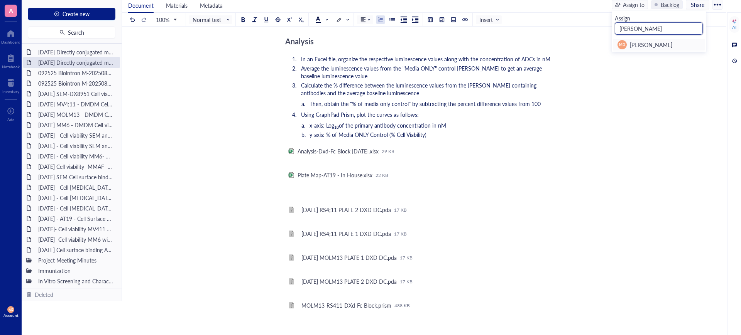
type input "[PERSON_NAME]"
click at [645, 43] on span "[PERSON_NAME]" at bounding box center [651, 45] width 42 height 8
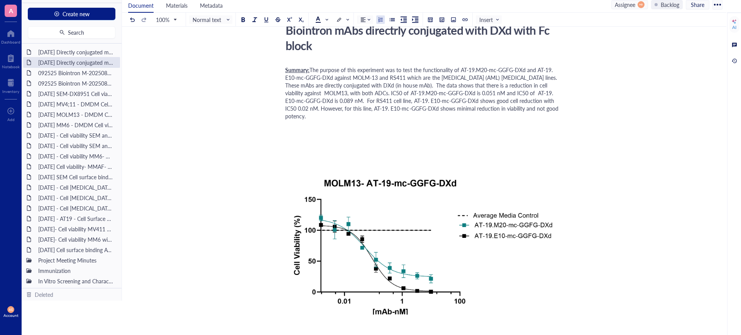
scroll to position [0, 0]
